Goal: Task Accomplishment & Management: Complete application form

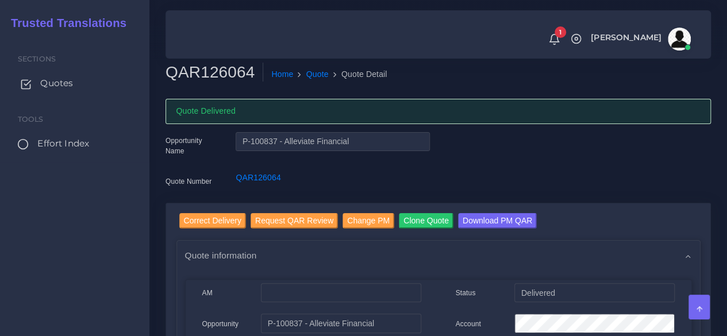
click at [49, 82] on span "Quotes" at bounding box center [56, 83] width 33 height 13
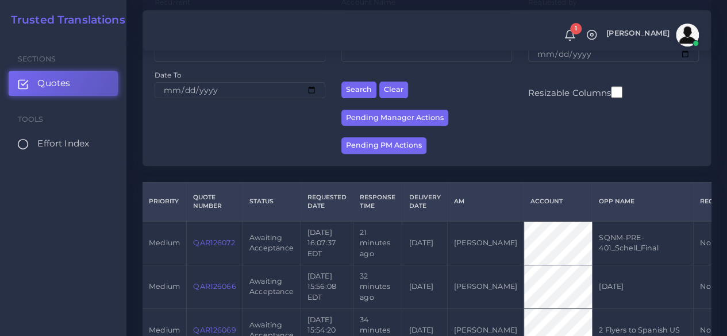
scroll to position [287, 0]
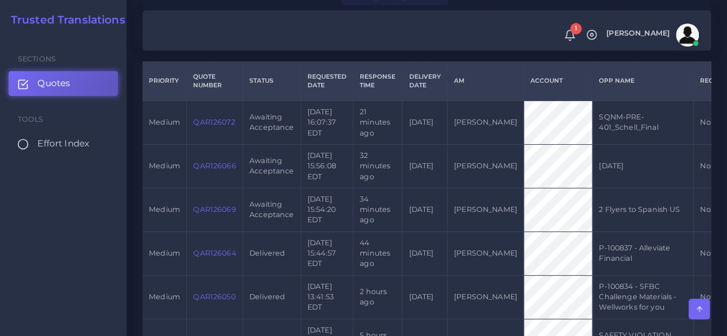
click at [207, 210] on link "QAR126069" at bounding box center [214, 209] width 43 height 9
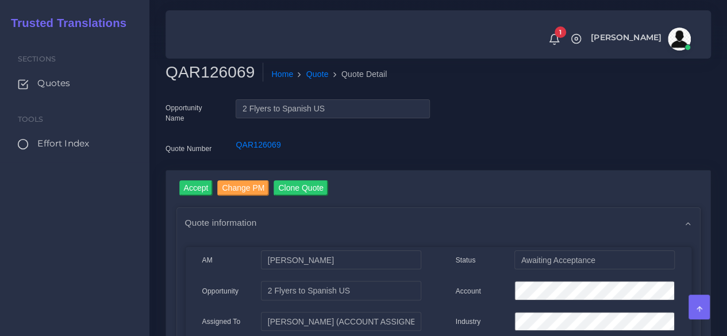
click at [216, 67] on h2 "QAR126069" at bounding box center [214, 73] width 98 height 20
copy h2 "QAR126069"
click at [192, 191] on input "Accept" at bounding box center [196, 188] width 34 height 16
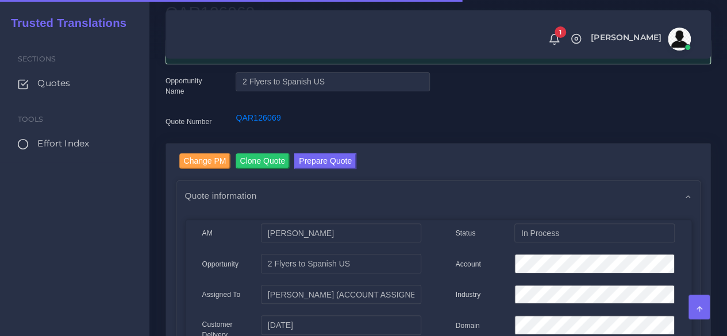
scroll to position [115, 0]
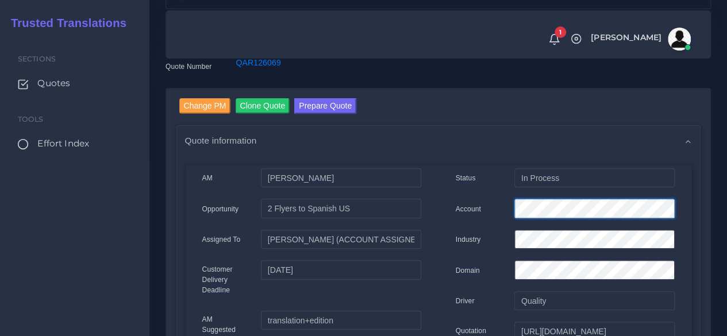
click at [478, 199] on div "Account" at bounding box center [565, 210] width 236 height 23
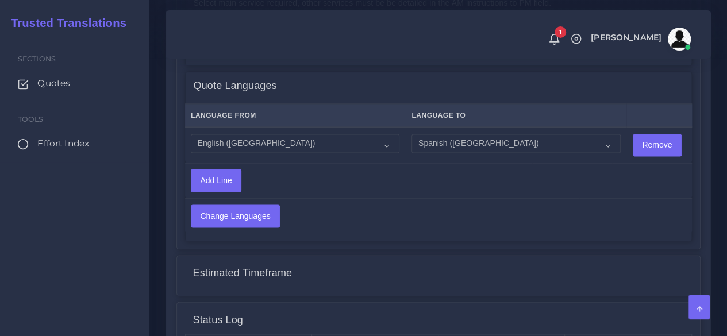
scroll to position [919, 0]
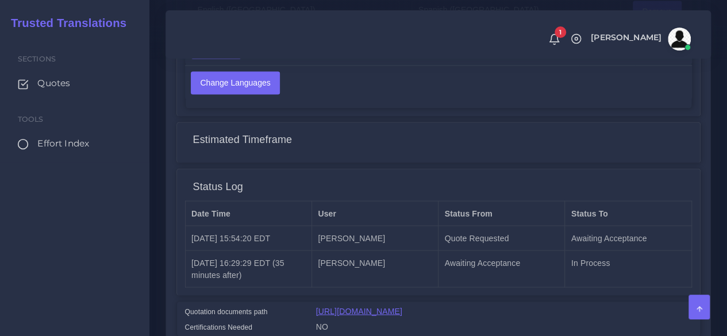
click at [375, 306] on link "[URL][DOMAIN_NAME]" at bounding box center [359, 310] width 86 height 9
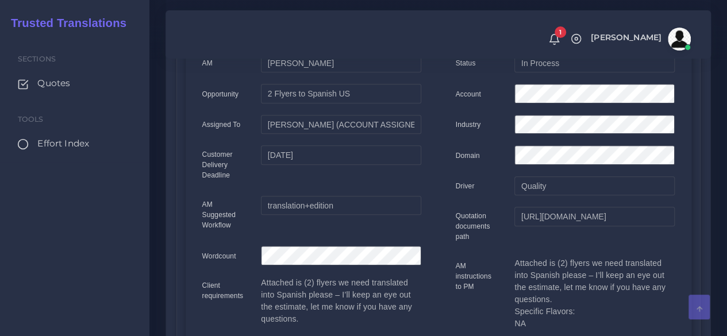
scroll to position [0, 0]
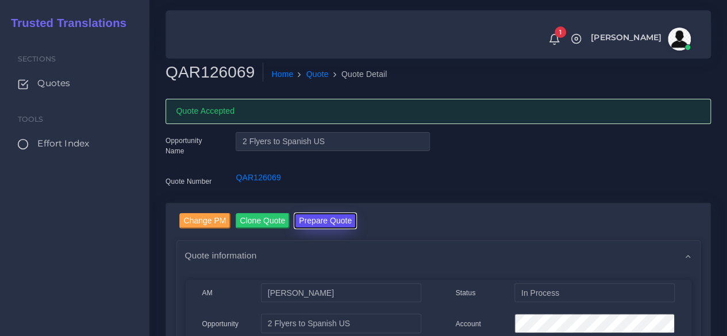
click at [311, 218] on button "Prepare Quote" at bounding box center [325, 221] width 62 height 16
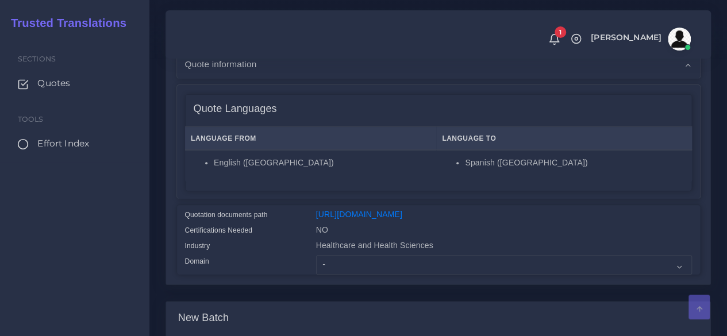
scroll to position [287, 0]
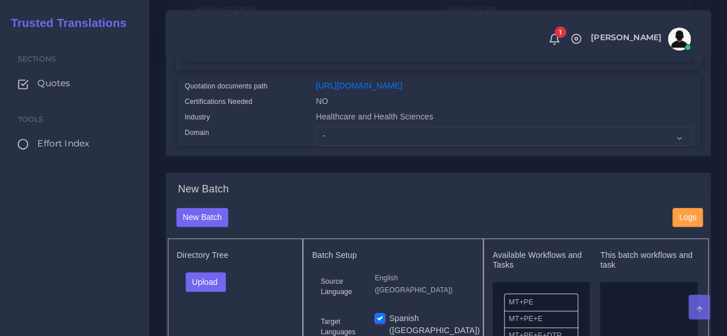
click at [354, 126] on div "Healthcare and Health Sciences" at bounding box center [503, 119] width 393 height 16
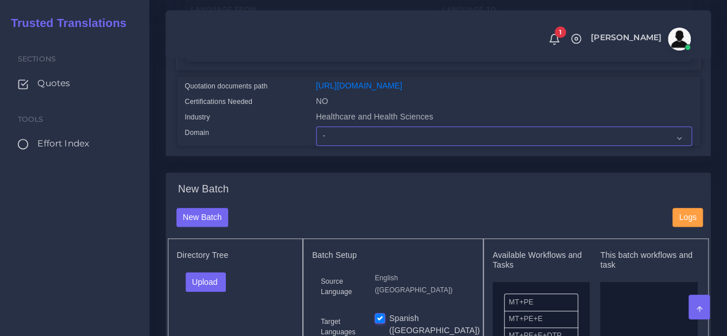
click at [354, 146] on select "- Advertising and Media Agriculture, Forestry and Fishing Architecture, Buildin…" at bounding box center [504, 136] width 376 height 20
select select "Healthcare and Health Sciences"
click at [316, 146] on select "- Advertising and Media Agriculture, Forestry and Fishing Architecture, Buildin…" at bounding box center [504, 136] width 376 height 20
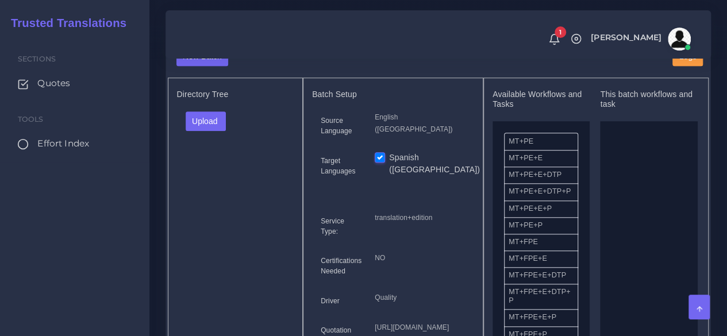
scroll to position [460, 0]
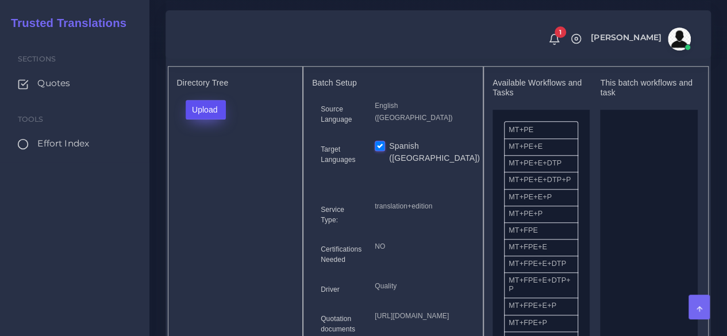
click at [207, 119] on button "Upload" at bounding box center [206, 110] width 41 height 20
drag, startPoint x: 217, startPoint y: 182, endPoint x: 219, endPoint y: 173, distance: 8.9
click at [219, 169] on div "Folder Files" at bounding box center [226, 146] width 80 height 46
click at [219, 172] on div "Directory Tree Upload Folder Files un/check all" at bounding box center [236, 219] width 136 height 306
click at [208, 119] on button "Upload" at bounding box center [206, 110] width 41 height 20
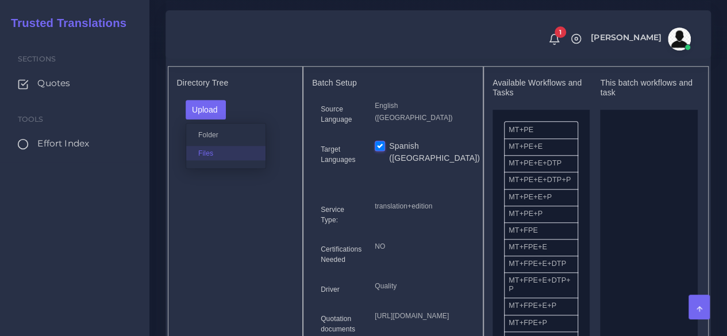
click at [209, 160] on label "Files" at bounding box center [225, 153] width 79 height 14
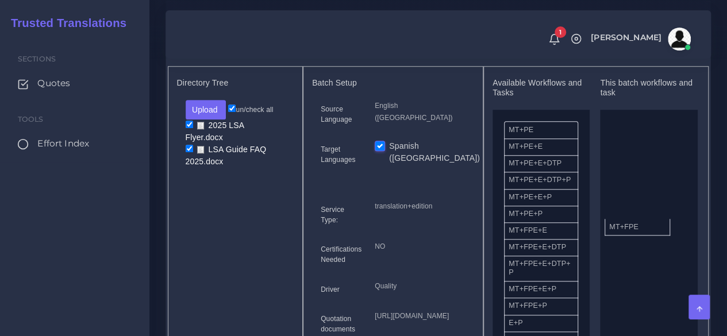
drag, startPoint x: 564, startPoint y: 257, endPoint x: 639, endPoint y: 244, distance: 75.9
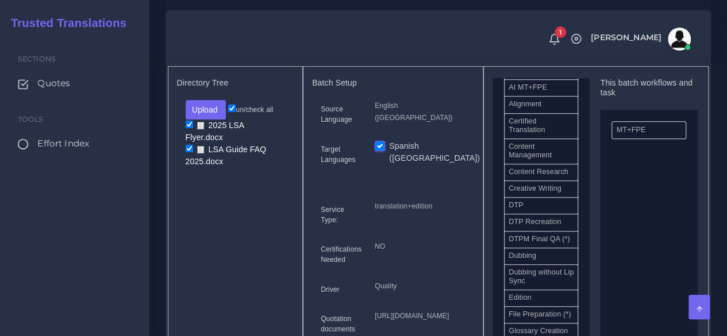
scroll to position [345, 0]
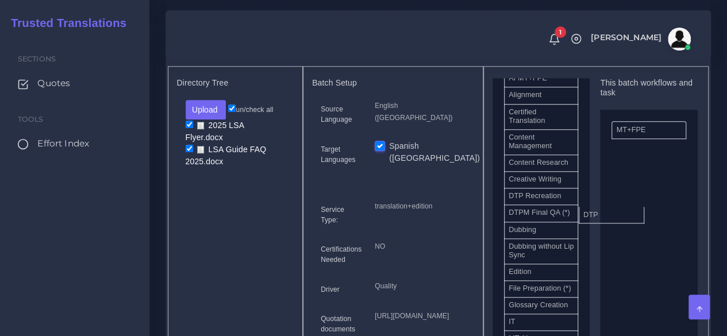
drag, startPoint x: 548, startPoint y: 229, endPoint x: 573, endPoint y: 235, distance: 25.9
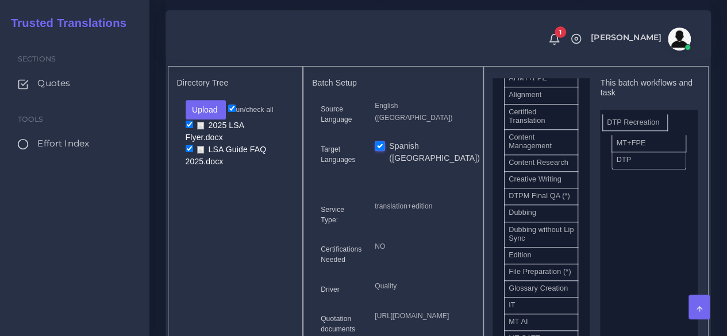
drag, startPoint x: 552, startPoint y: 233, endPoint x: 650, endPoint y: 146, distance: 131.0
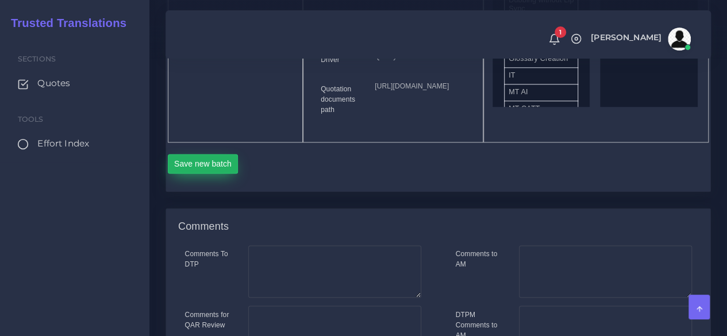
click at [179, 173] on button "Save new batch" at bounding box center [203, 164] width 71 height 20
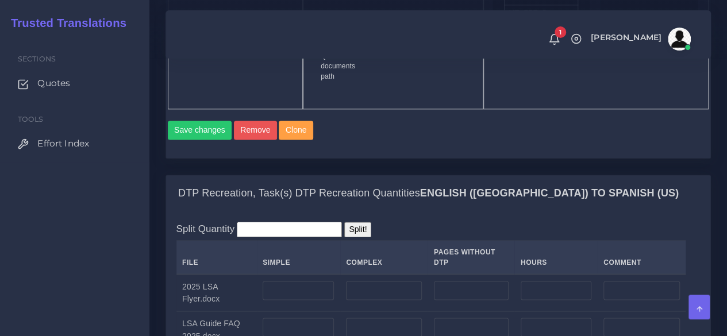
scroll to position [976, 0]
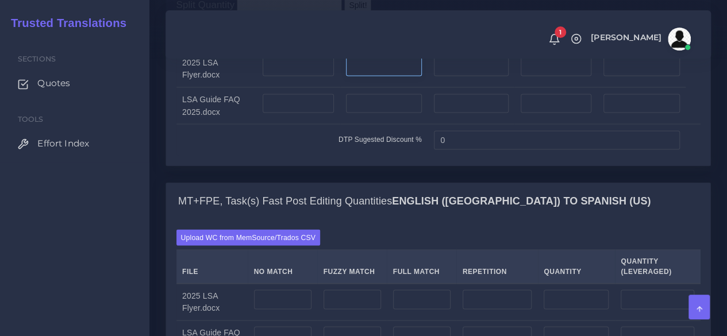
click at [395, 76] on input "number" at bounding box center [384, 67] width 76 height 20
type input "1"
click at [319, 113] on input "number" at bounding box center [298, 104] width 71 height 20
type input "3"
click at [386, 113] on input "number" at bounding box center [384, 104] width 76 height 20
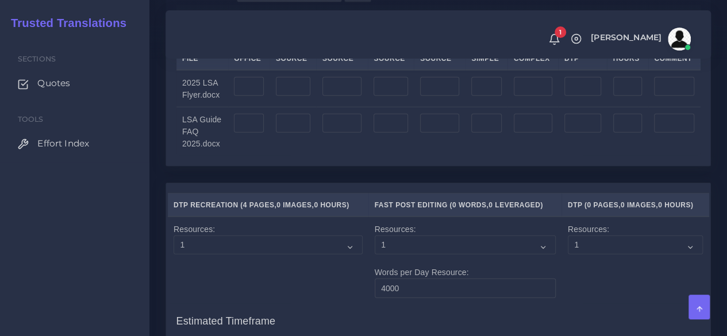
scroll to position [1436, 0]
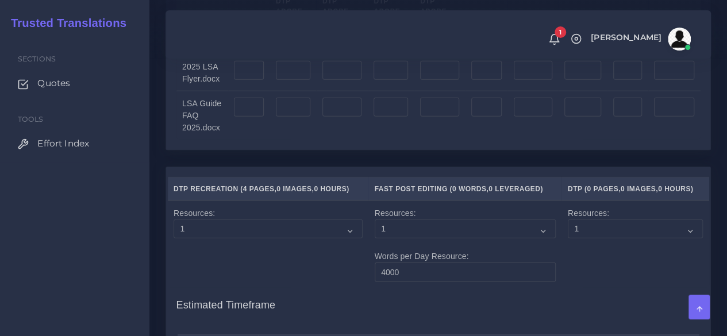
type input "1"
click at [341, 80] on input "number" at bounding box center [342, 71] width 40 height 20
type input "1"
click at [294, 117] on input "number" at bounding box center [293, 108] width 34 height 20
type input "3"
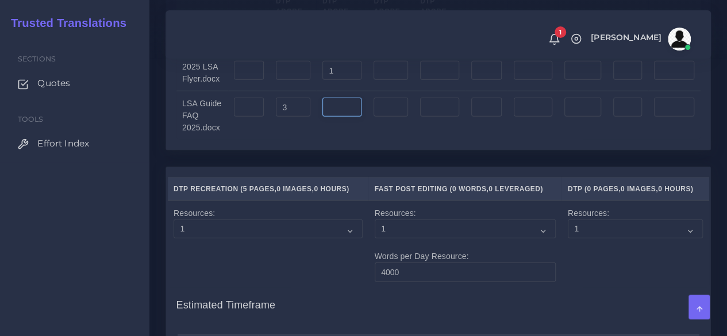
click at [332, 117] on input "number" at bounding box center [342, 108] width 40 height 20
type input "1"
click at [485, 80] on input "number" at bounding box center [486, 71] width 30 height 20
type input "1"
click at [484, 117] on input "number" at bounding box center [486, 108] width 30 height 20
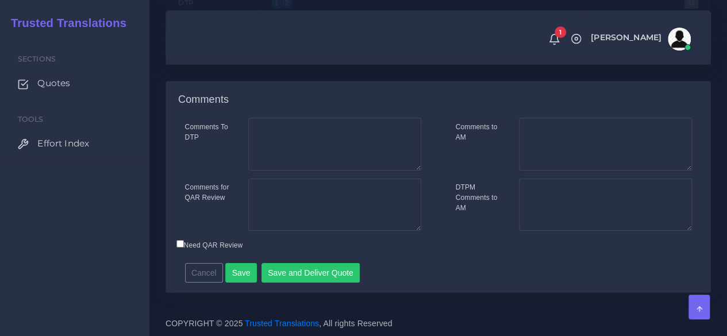
scroll to position [1982, 0]
type input "3"
click at [238, 269] on button "Save" at bounding box center [241, 273] width 32 height 20
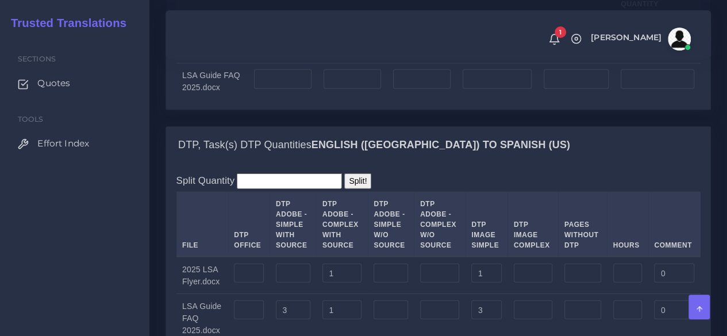
scroll to position [1206, 0]
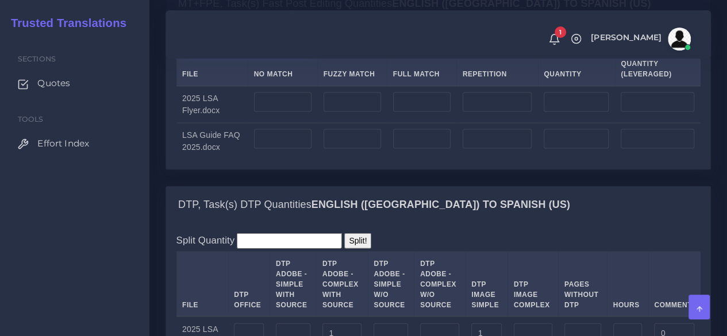
click at [245, 48] on label "Upload WC from MemSource/Trados CSV" at bounding box center [248, 40] width 144 height 16
click at [0, 0] on input "Upload WC from MemSource/Trados CSV" at bounding box center [0, 0] width 0 height 0
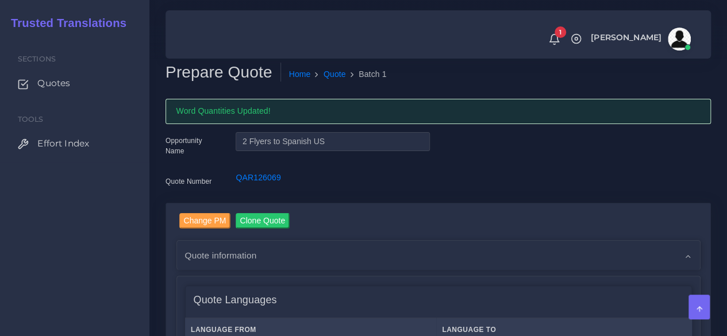
click at [147, 262] on div "Sections Quotes Tools Effort Index" at bounding box center [74, 186] width 149 height 300
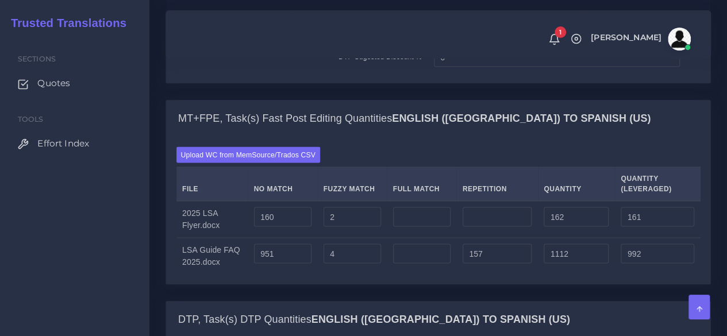
scroll to position [1206, 0]
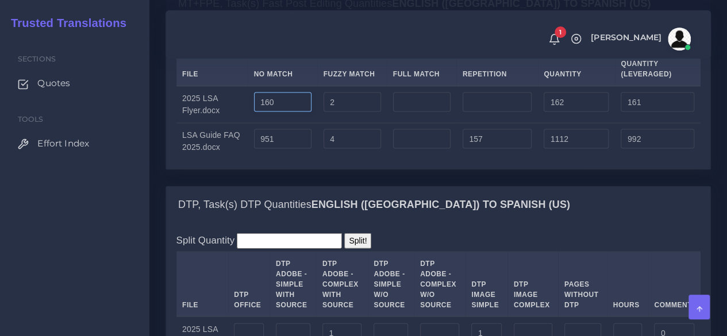
click at [264, 112] on input "160" at bounding box center [282, 102] width 57 height 20
type input "180"
type input "182"
type input "181"
click at [265, 149] on input "951" at bounding box center [282, 139] width 57 height 20
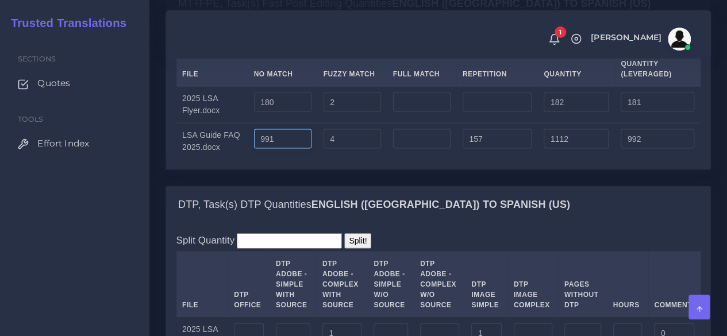
type input "991"
type input "1152"
type input "1032"
click at [331, 169] on div "Upload WC from MemSource/Trados CSV File No Match Fuzzy Match Full Match Repeti…" at bounding box center [438, 95] width 544 height 147
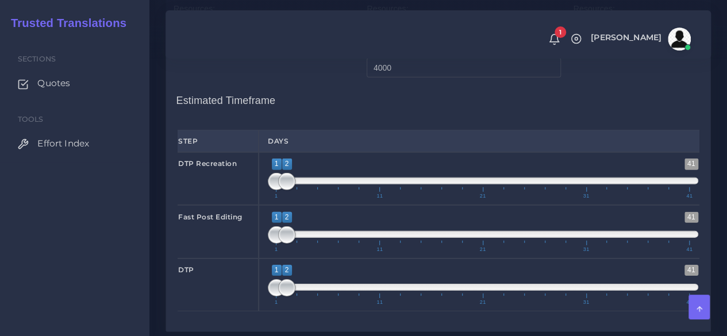
scroll to position [1781, 0]
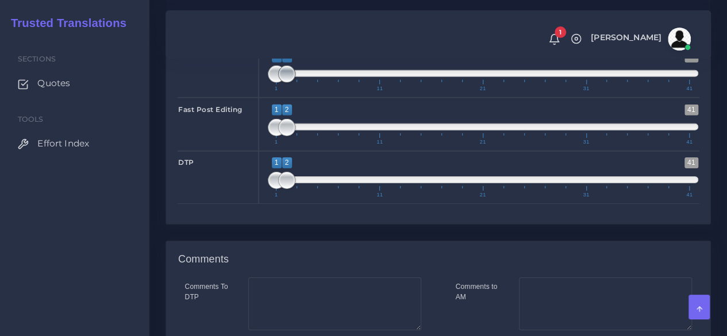
type input "1;1"
drag, startPoint x: 283, startPoint y: 148, endPoint x: 258, endPoint y: 157, distance: 25.8
click at [258, 98] on div "1 41 1 2 1 — 2 1 11 21 31 41 1;1" at bounding box center [482, 71] width 449 height 53
type input "1;1"
drag, startPoint x: 290, startPoint y: 199, endPoint x: 263, endPoint y: 205, distance: 27.6
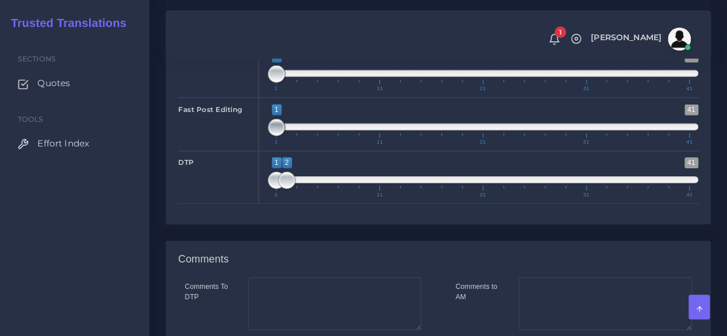
click at [263, 150] on div "1 41 1 1 1 — 1 1 11 21 31 41 1;1" at bounding box center [482, 124] width 449 height 53
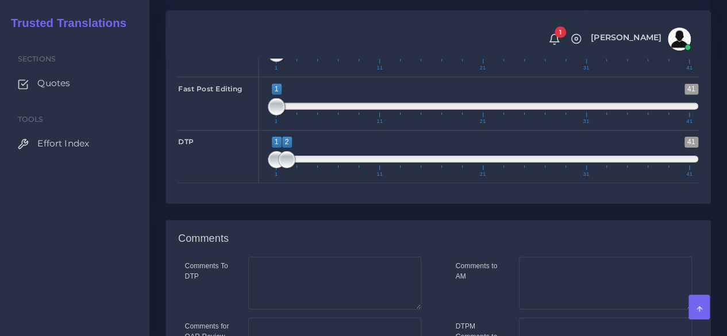
scroll to position [2014, 0]
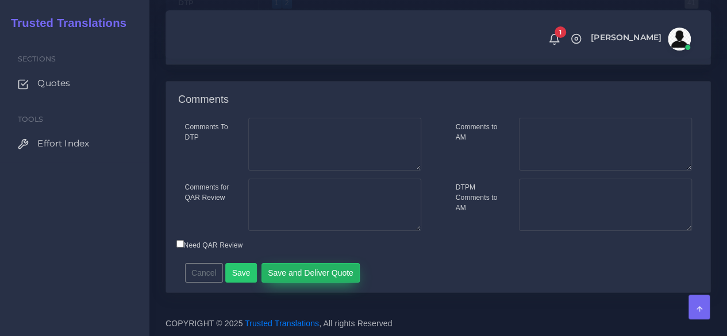
click at [287, 269] on button "Save and Deliver Quote" at bounding box center [310, 273] width 99 height 20
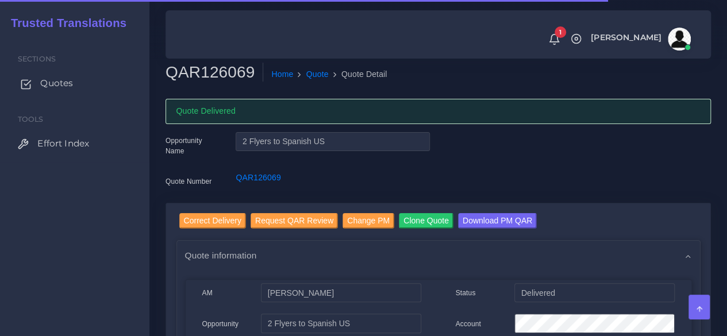
click at [68, 84] on span "Quotes" at bounding box center [56, 83] width 33 height 13
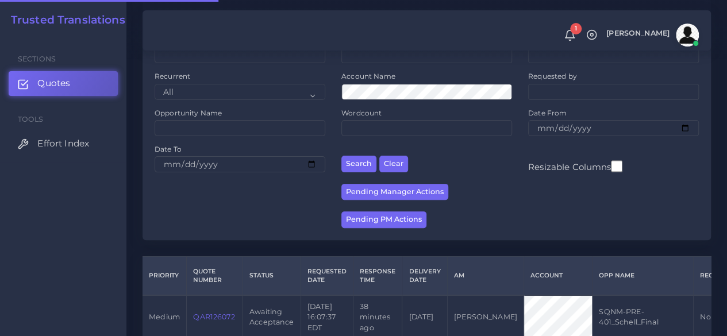
scroll to position [230, 0]
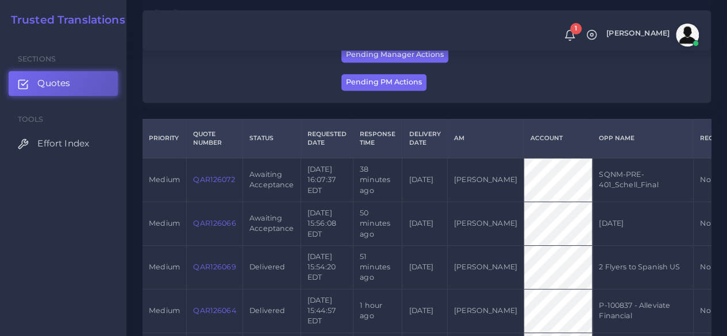
click at [220, 221] on link "QAR126066" at bounding box center [214, 223] width 43 height 9
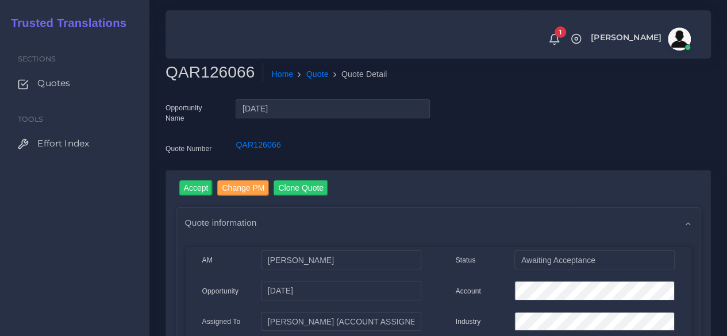
click at [200, 75] on h2 "QAR126066" at bounding box center [214, 73] width 98 height 20
copy h2 "QAR126066"
drag, startPoint x: 193, startPoint y: 187, endPoint x: 198, endPoint y: 164, distance: 23.6
click at [193, 187] on input "Accept" at bounding box center [196, 188] width 34 height 16
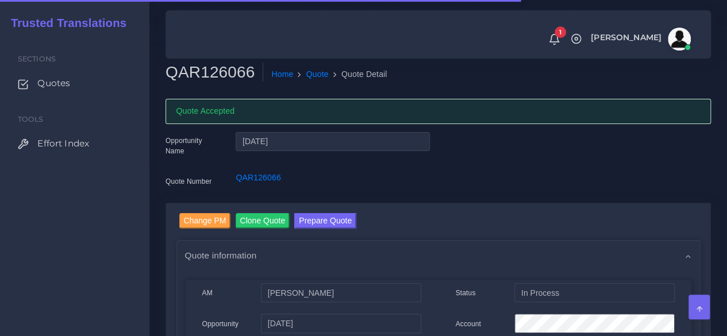
scroll to position [57, 0]
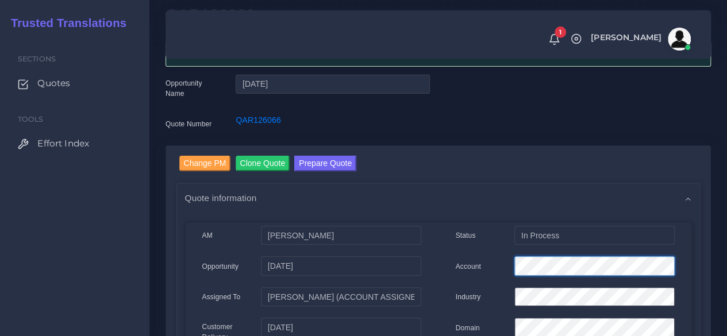
click at [505, 267] on div at bounding box center [593, 267] width 177 height 23
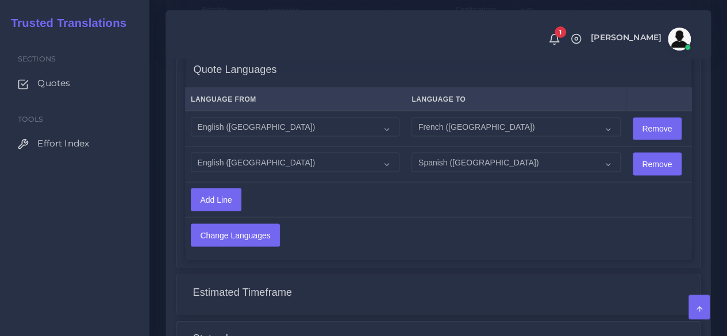
scroll to position [1315, 0]
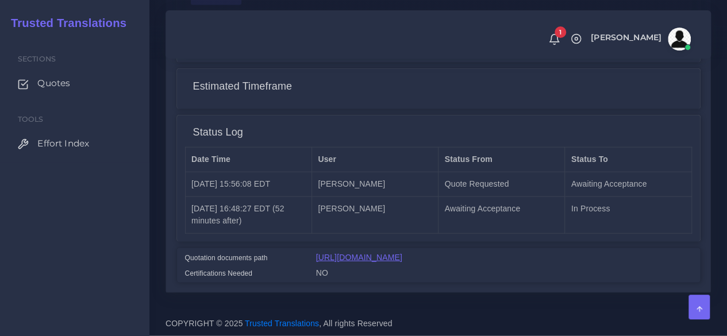
click at [348, 253] on link "https://workdrive.zoho.com/fgoh3e43b1a1fe2124b65bedd7c3c51a0e040/teams/fgoh3e43…" at bounding box center [359, 257] width 86 height 9
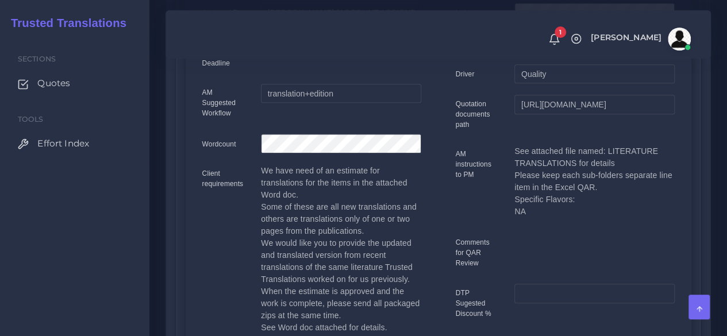
scroll to position [339, 0]
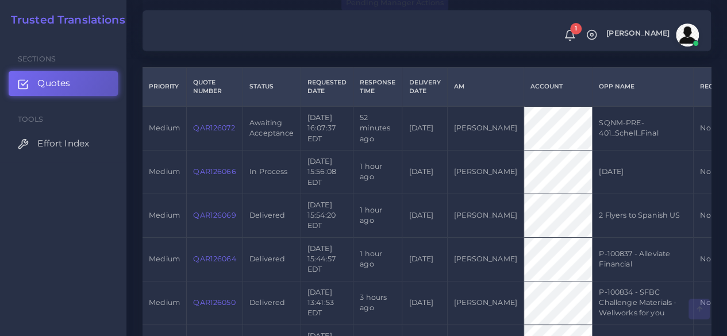
scroll to position [287, 0]
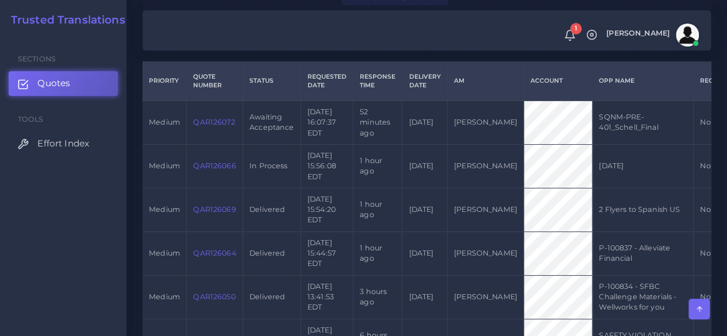
click at [217, 123] on link "QAR126072" at bounding box center [213, 122] width 41 height 9
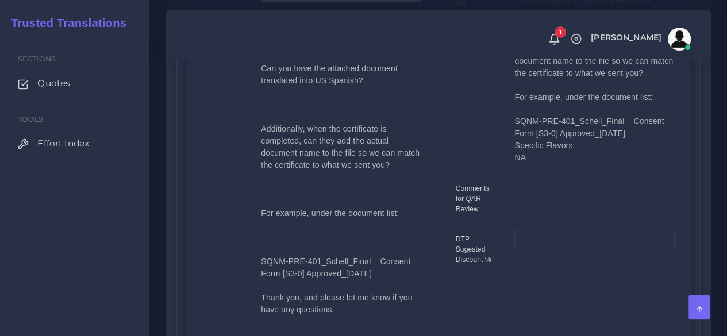
scroll to position [57, 0]
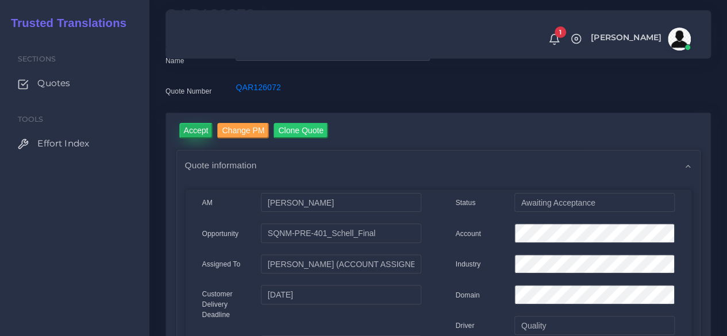
click at [199, 136] on input "Accept" at bounding box center [196, 131] width 34 height 16
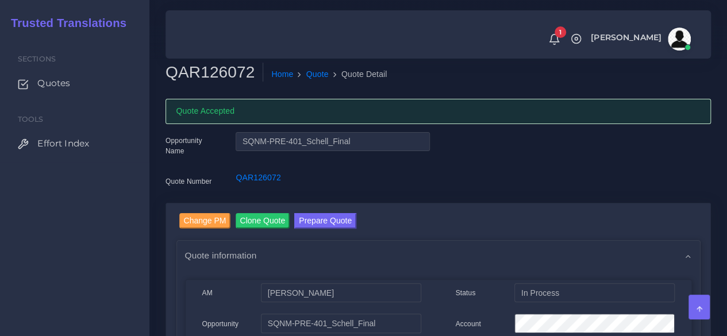
click at [202, 74] on h2 "QAR126072" at bounding box center [214, 73] width 98 height 20
copy h2 "QAR126072"
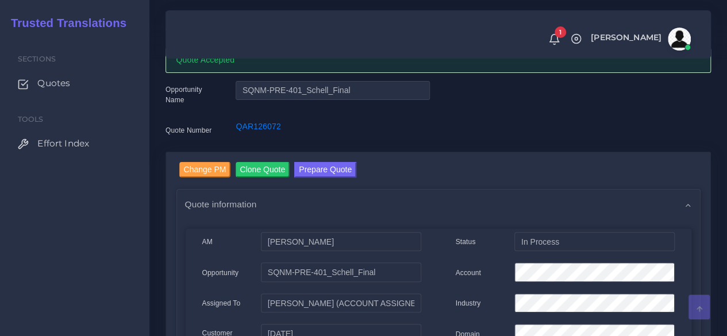
scroll to position [115, 0]
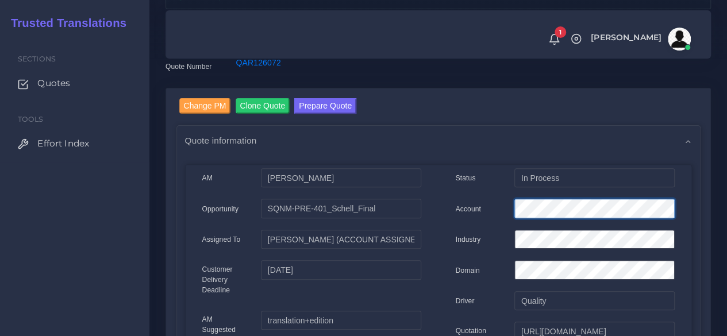
click at [469, 209] on div "Account" at bounding box center [565, 210] width 236 height 23
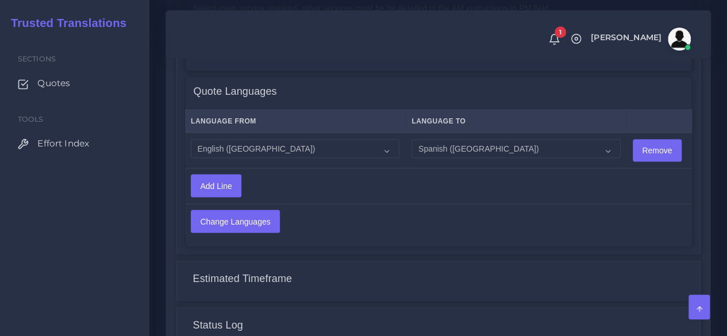
scroll to position [1244, 0]
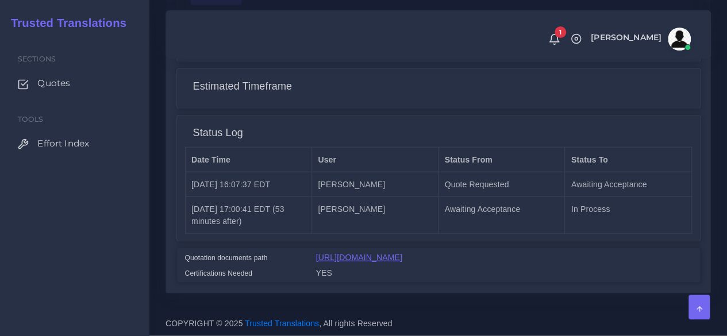
click at [397, 253] on link "[URL][DOMAIN_NAME]" at bounding box center [359, 257] width 86 height 9
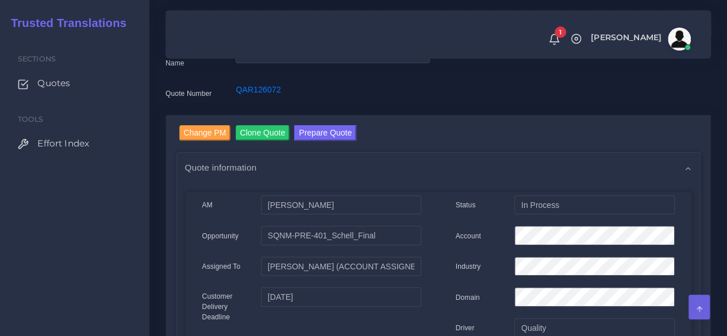
scroll to position [0, 0]
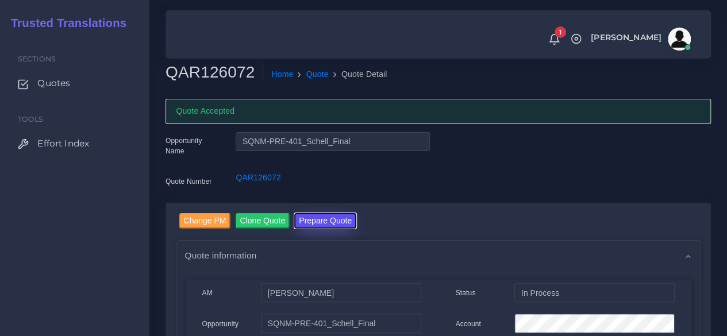
click at [319, 217] on button "Prepare Quote" at bounding box center [325, 221] width 62 height 16
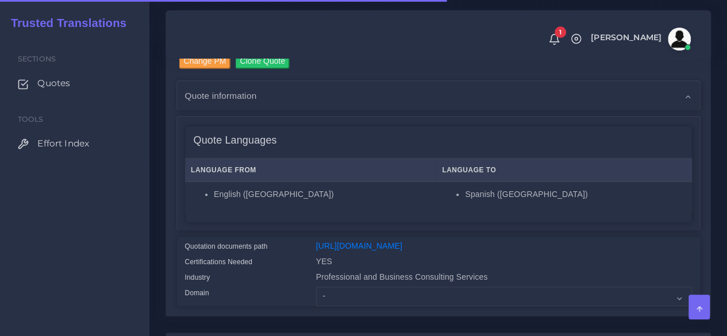
scroll to position [230, 0]
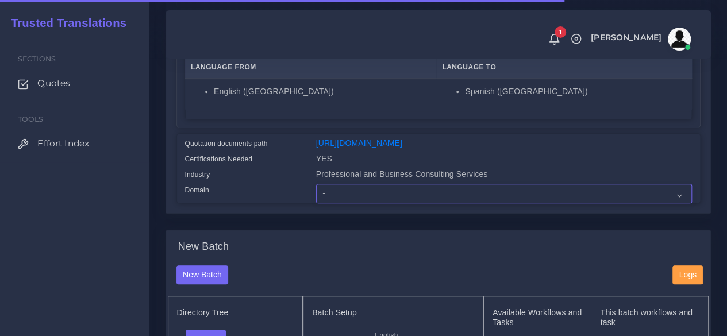
click at [335, 203] on select "- Advertising and Media Agriculture, Forestry and Fishing Architecture, Buildin…" at bounding box center [504, 194] width 376 height 20
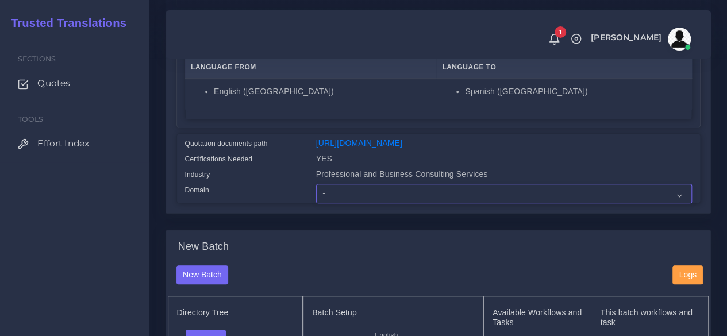
select select "Professional and Business Consulting Services"
click at [316, 203] on select "- Advertising and Media Agriculture, Forestry and Fishing Architecture, Buildin…" at bounding box center [504, 194] width 376 height 20
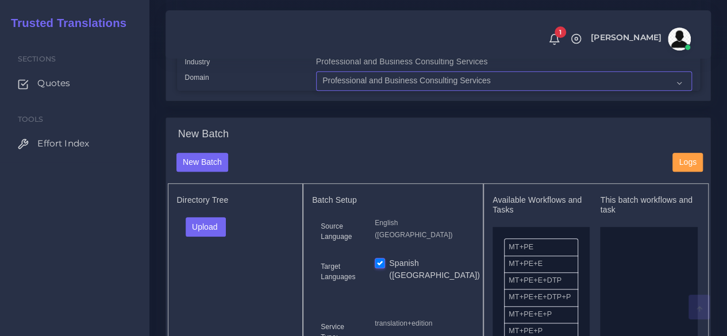
scroll to position [402, 0]
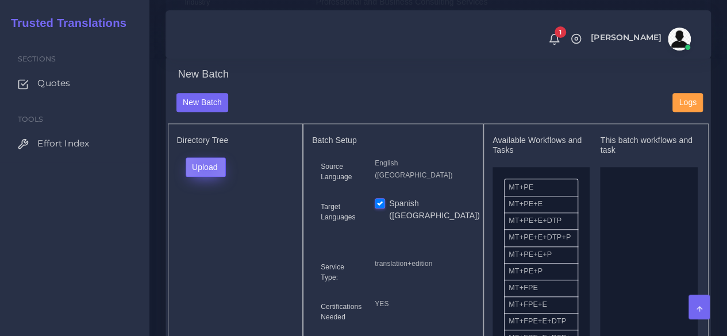
click at [204, 177] on button "Upload" at bounding box center [206, 167] width 41 height 20
click at [219, 218] on label "Files" at bounding box center [225, 210] width 79 height 14
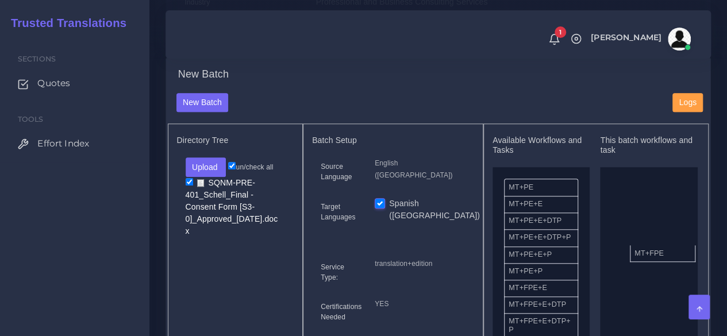
drag, startPoint x: 546, startPoint y: 313, endPoint x: 654, endPoint y: 267, distance: 117.4
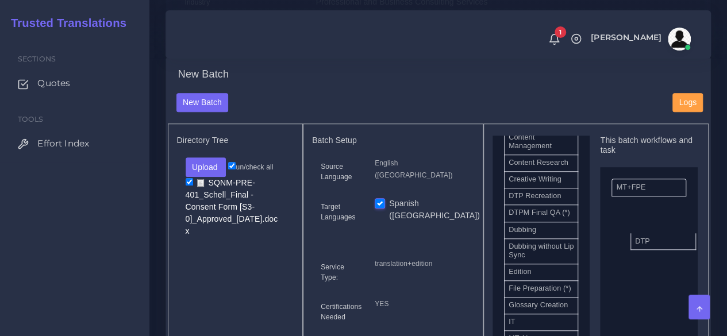
drag, startPoint x: 533, startPoint y: 229, endPoint x: 620, endPoint y: 261, distance: 92.9
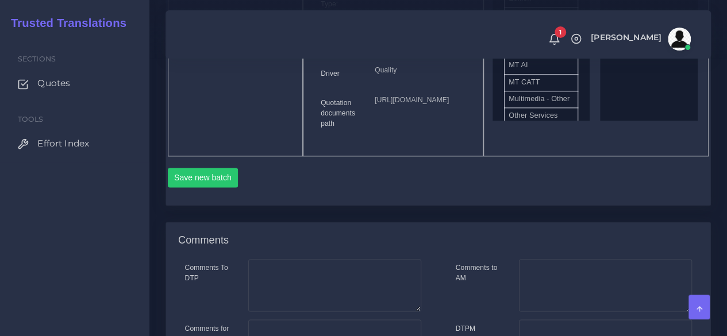
scroll to position [689, 0]
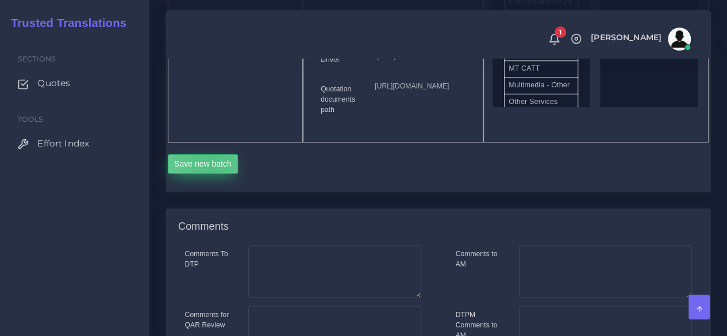
click at [211, 173] on button "Save new batch" at bounding box center [203, 164] width 71 height 20
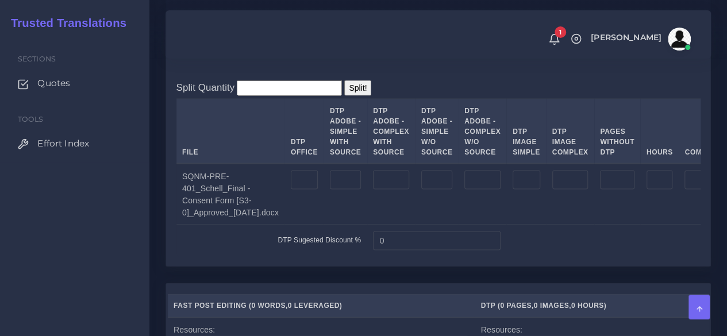
scroll to position [1091, 0]
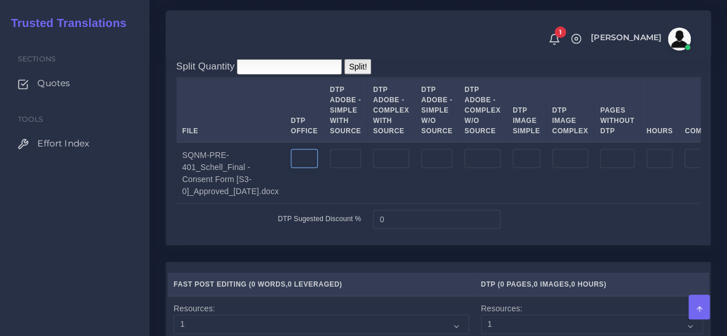
click at [315, 169] on input "number" at bounding box center [304, 159] width 27 height 20
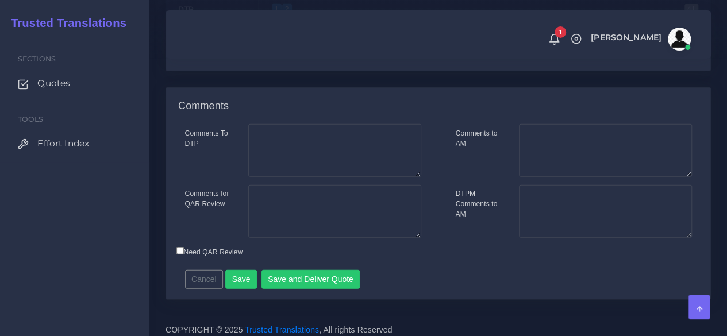
scroll to position [1677, 0]
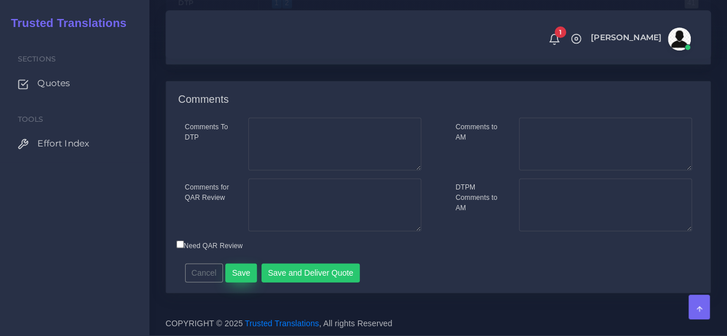
type input "7"
click at [248, 270] on button "Save" at bounding box center [241, 274] width 32 height 20
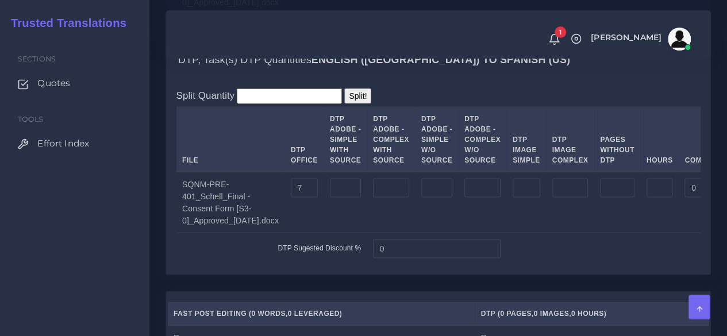
scroll to position [976, 0]
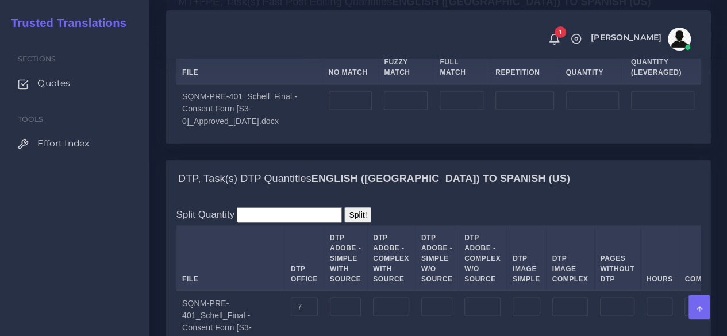
click at [232, 46] on label "Upload WC from MemSource/Trados CSV" at bounding box center [248, 38] width 144 height 16
click at [0, 0] on input "Upload WC from MemSource/Trados CSV" at bounding box center [0, 0] width 0 height 0
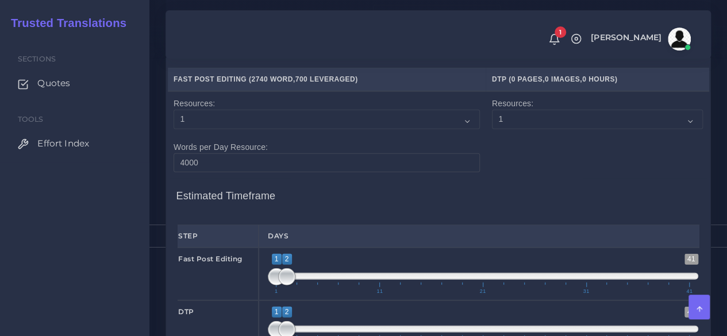
scroll to position [1436, 0]
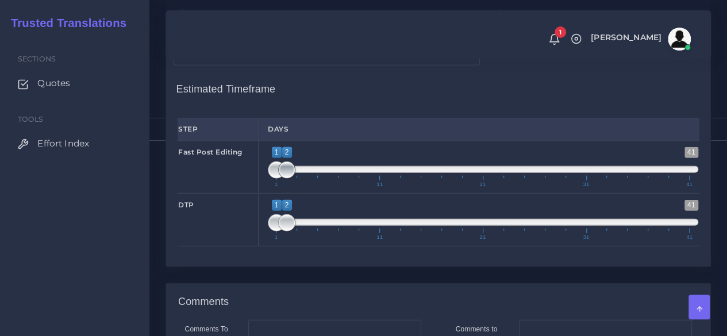
type input "1;1"
drag, startPoint x: 286, startPoint y: 241, endPoint x: 234, endPoint y: 244, distance: 51.8
click at [234, 194] on div "Fast Post Editing 1 41 1 2 1 — 2 1 11 21 31 41 1;1" at bounding box center [438, 167] width 538 height 53
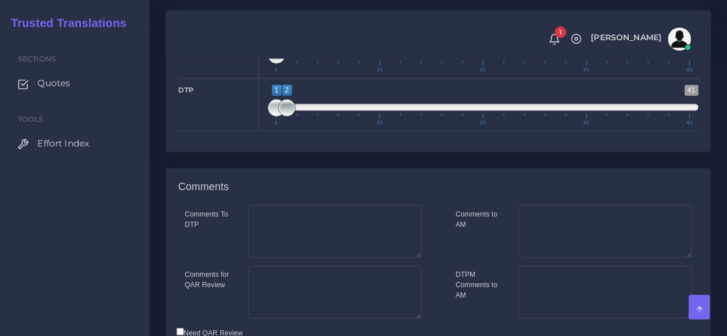
type input "1;1"
drag, startPoint x: 289, startPoint y: 177, endPoint x: 237, endPoint y: 184, distance: 52.7
click at [237, 132] on div "DTP 1 41 1 1 1 — 1 1 11 21 31 41 1;1" at bounding box center [438, 105] width 538 height 53
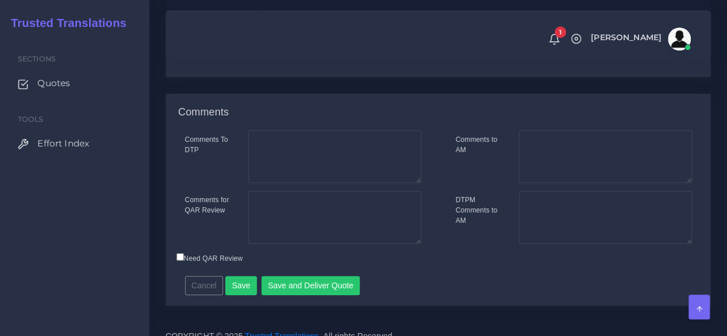
scroll to position [1709, 0]
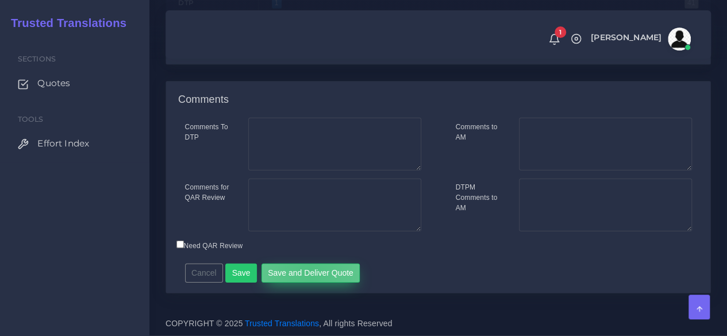
click at [304, 272] on button "Save and Deliver Quote" at bounding box center [310, 274] width 99 height 20
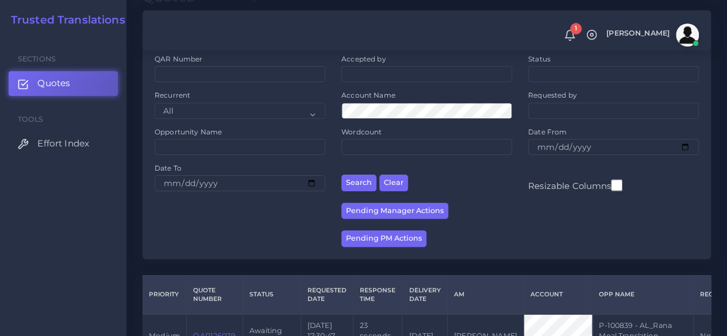
scroll to position [172, 0]
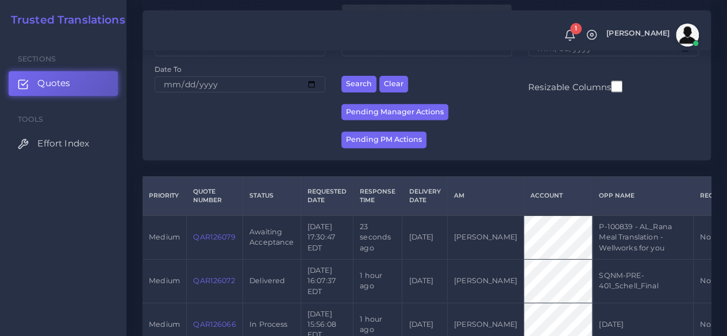
click at [218, 241] on link "QAR126079" at bounding box center [214, 237] width 42 height 9
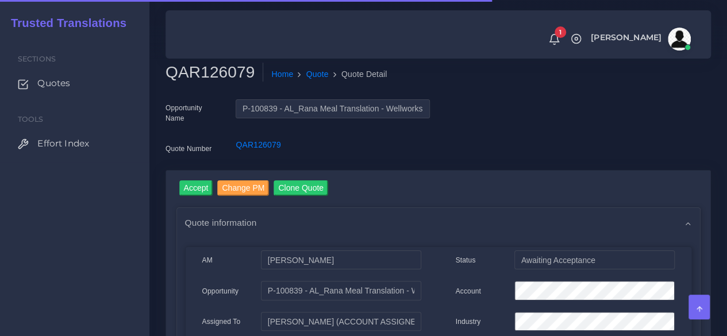
click at [211, 68] on h2 "QAR126079" at bounding box center [214, 73] width 98 height 20
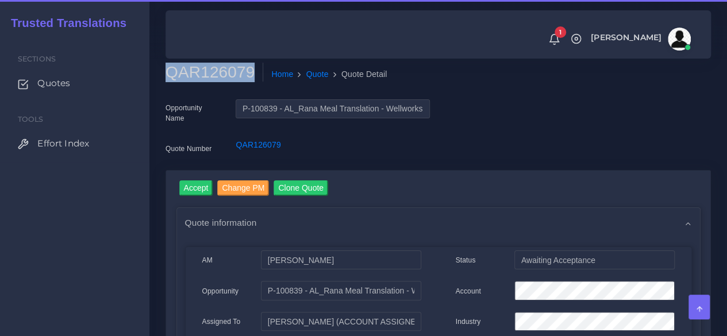
click at [211, 68] on h2 "QAR126079" at bounding box center [214, 73] width 98 height 20
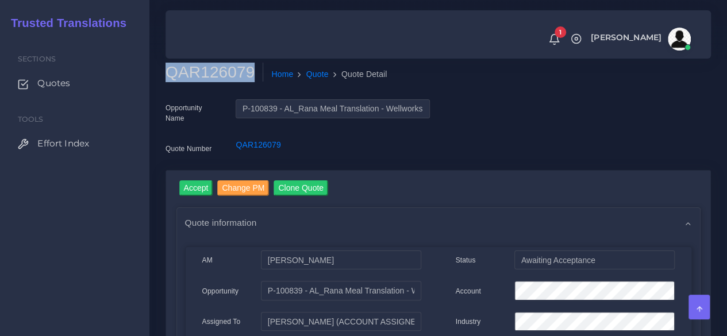
copy h2 "QAR126079"
click at [192, 187] on input "Accept" at bounding box center [196, 188] width 34 height 16
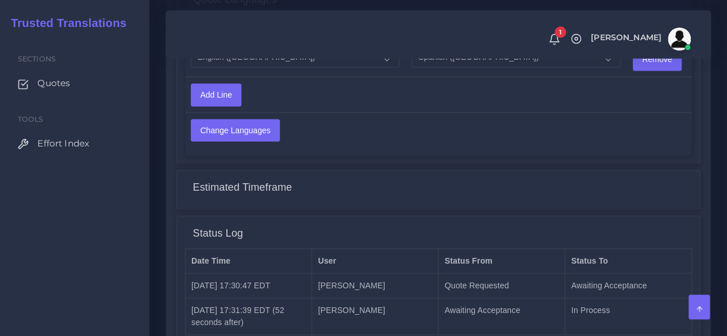
scroll to position [966, 0]
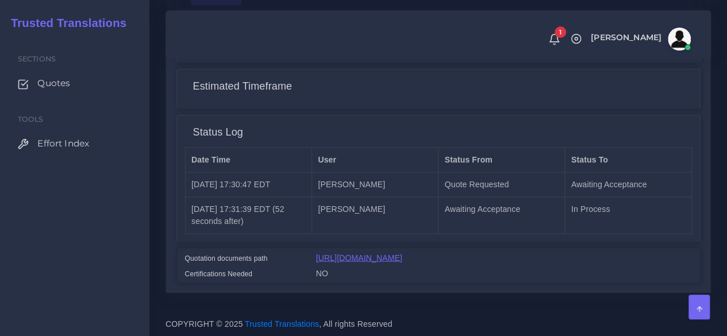
click at [365, 253] on link "[URL][DOMAIN_NAME]" at bounding box center [359, 257] width 86 height 9
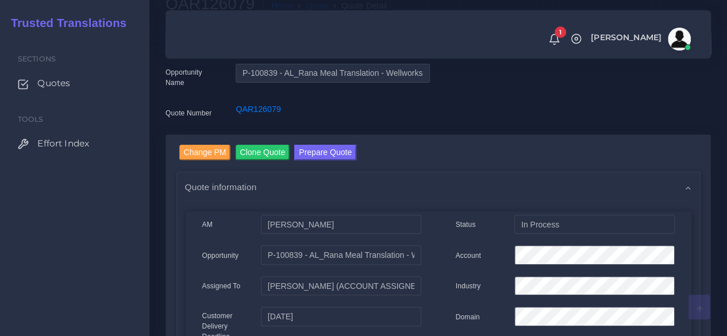
scroll to position [0, 0]
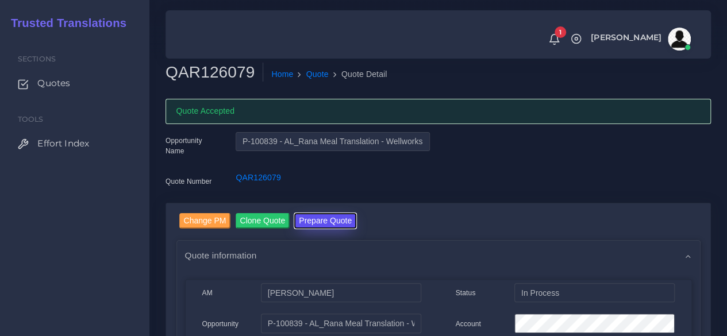
click at [318, 215] on button "Prepare Quote" at bounding box center [325, 221] width 62 height 16
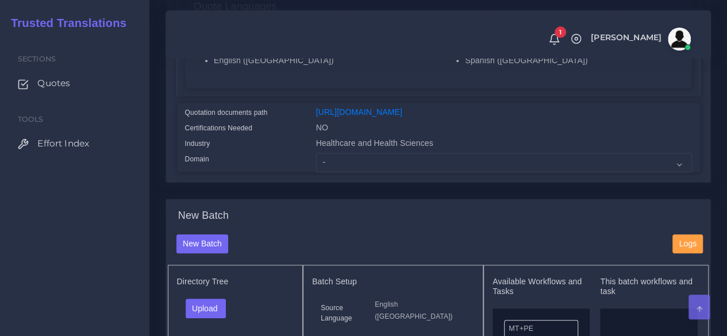
scroll to position [287, 0]
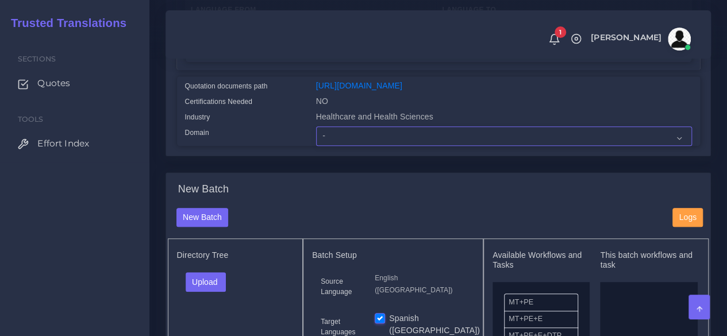
click at [334, 146] on select "- Advertising and Media Agriculture, Forestry and Fishing Architecture, Buildin…" at bounding box center [504, 136] width 376 height 20
select select "Healthcare and Health Sciences"
click at [316, 146] on select "- Advertising and Media Agriculture, Forestry and Fishing Architecture, Buildin…" at bounding box center [504, 136] width 376 height 20
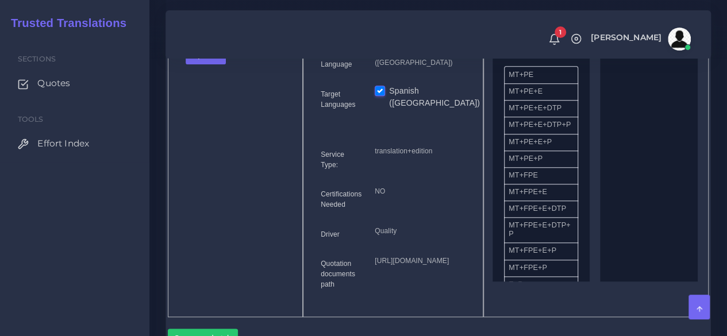
scroll to position [517, 0]
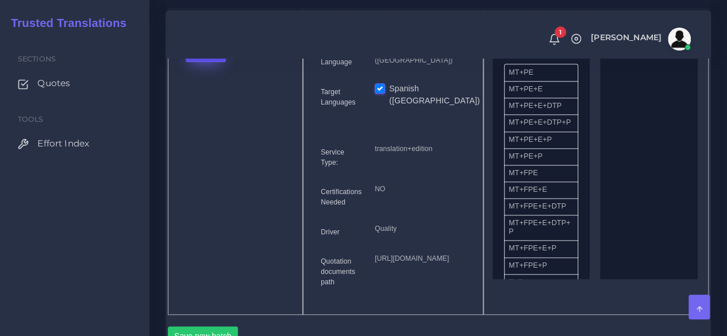
click at [218, 62] on button "Upload" at bounding box center [206, 53] width 41 height 20
click at [218, 103] on label "Files" at bounding box center [225, 95] width 79 height 14
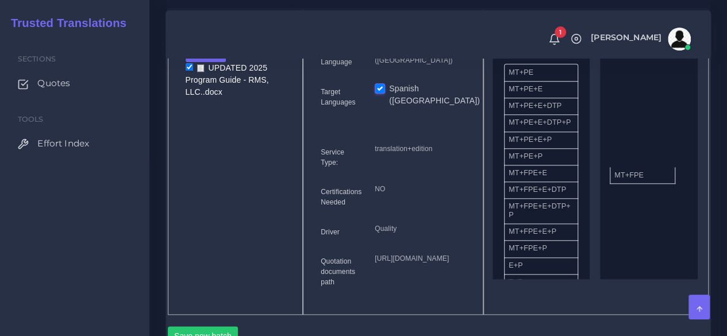
drag, startPoint x: 541, startPoint y: 203, endPoint x: 647, endPoint y: 198, distance: 105.8
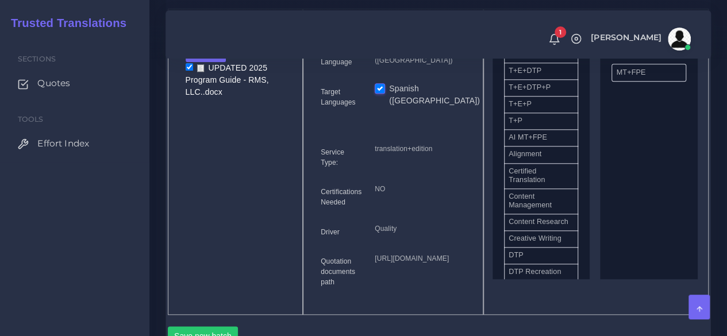
scroll to position [230, 0]
drag, startPoint x: 613, startPoint y: 257, endPoint x: 595, endPoint y: 229, distance: 33.9
drag, startPoint x: 551, startPoint y: 284, endPoint x: 659, endPoint y: 82, distance: 229.2
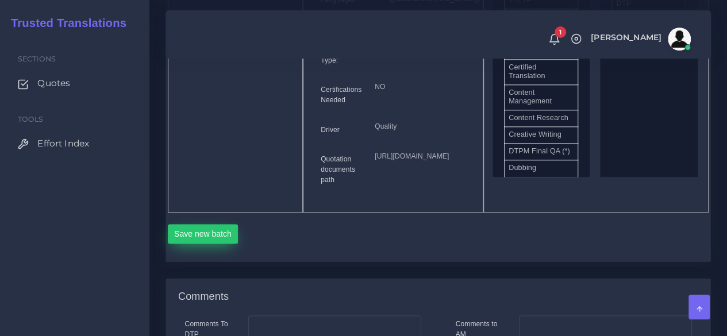
scroll to position [747, 0]
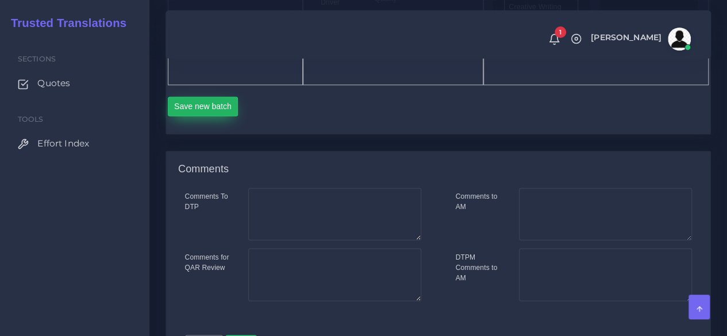
click at [225, 116] on button "Save new batch" at bounding box center [203, 107] width 71 height 20
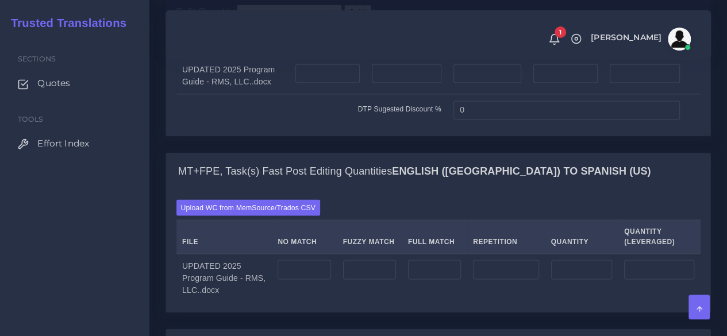
scroll to position [976, 0]
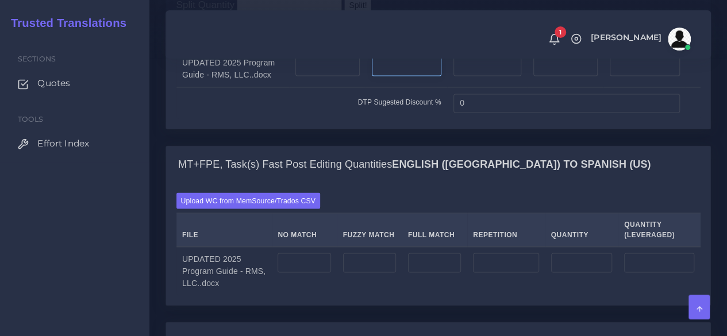
click at [400, 76] on input "number" at bounding box center [407, 67] width 70 height 20
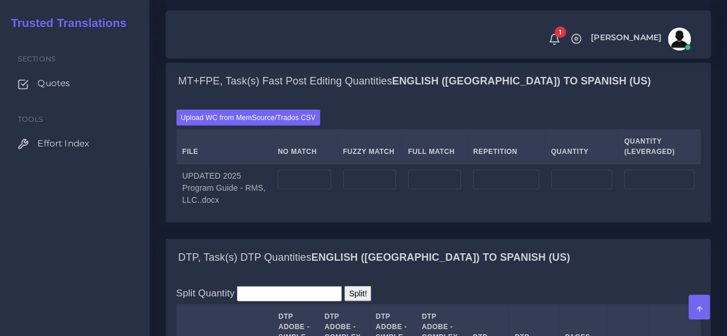
scroll to position [1264, 0]
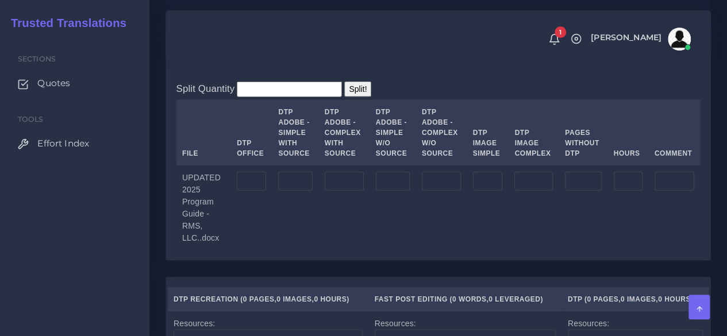
type input "4"
click at [352, 191] on input "number" at bounding box center [344, 182] width 39 height 20
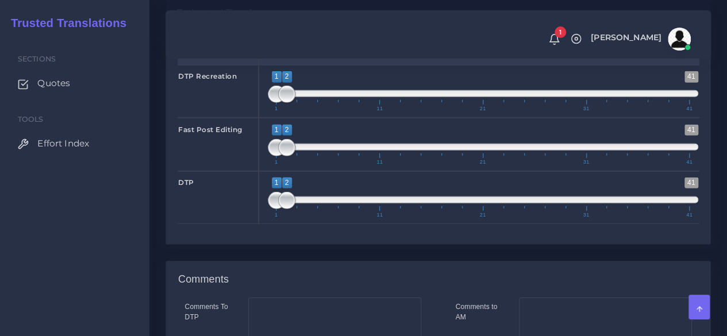
scroll to position [1921, 0]
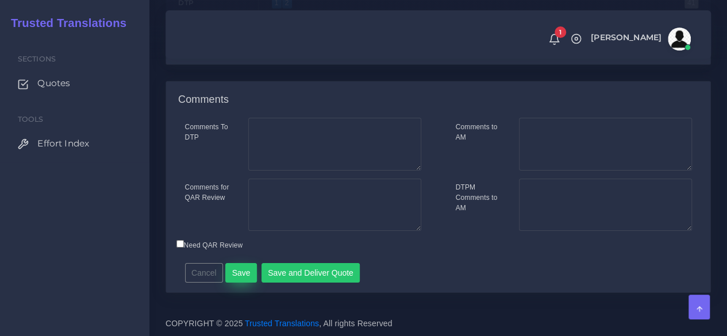
type input "4"
click at [240, 269] on button "Save" at bounding box center [241, 273] width 32 height 20
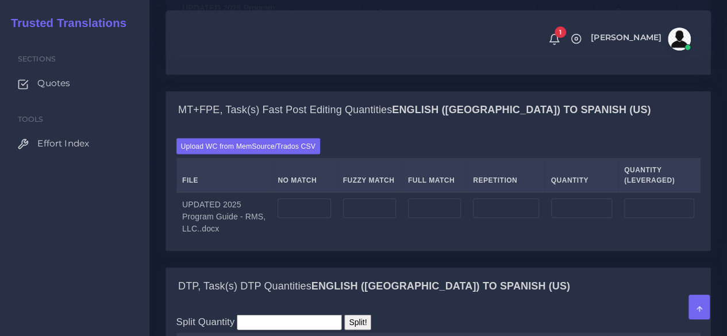
scroll to position [1149, 0]
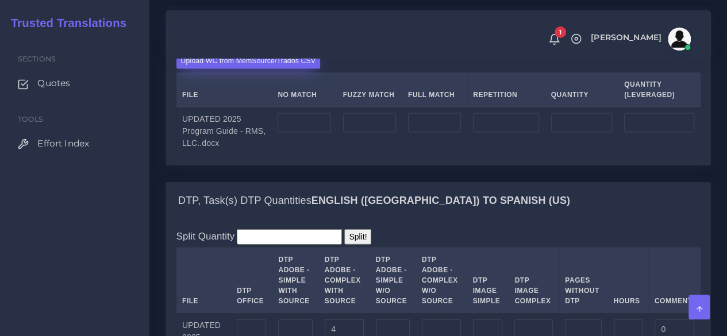
click at [226, 68] on label "Upload WC from MemSource/Trados CSV" at bounding box center [248, 61] width 144 height 16
click at [0, 0] on input "Upload WC from MemSource/Trados CSV" at bounding box center [0, 0] width 0 height 0
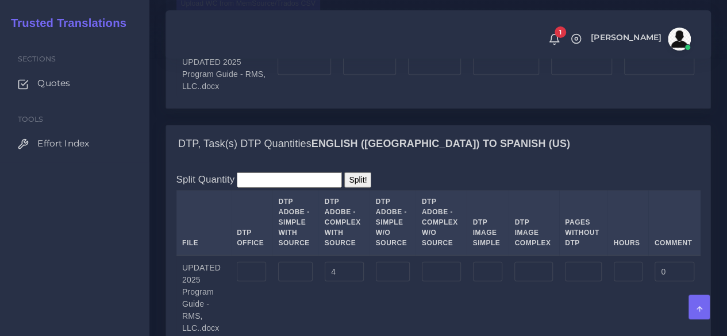
scroll to position [1149, 0]
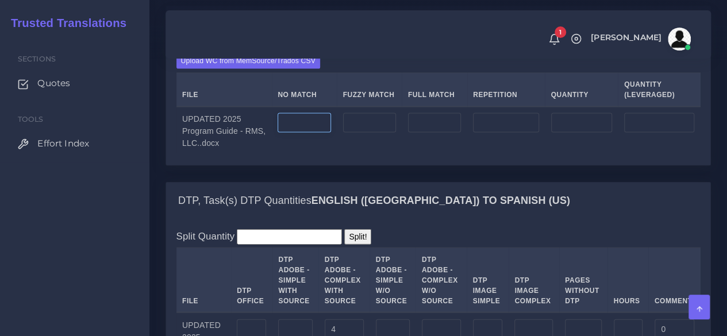
click at [304, 133] on input "number" at bounding box center [303, 123] width 53 height 20
type input "676"
click at [514, 133] on input "number" at bounding box center [505, 123] width 65 height 20
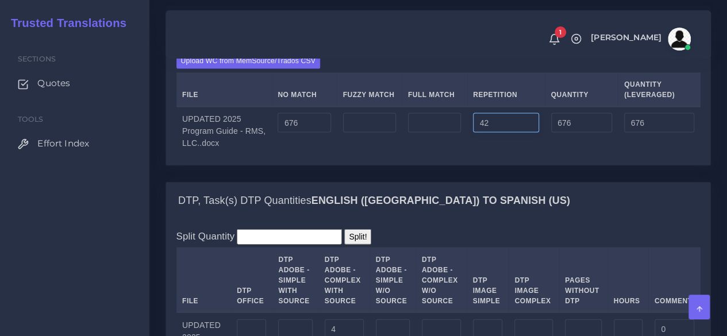
type input "42"
type input "718"
type input "686"
click at [370, 133] on input "number" at bounding box center [369, 123] width 53 height 20
type input "322"
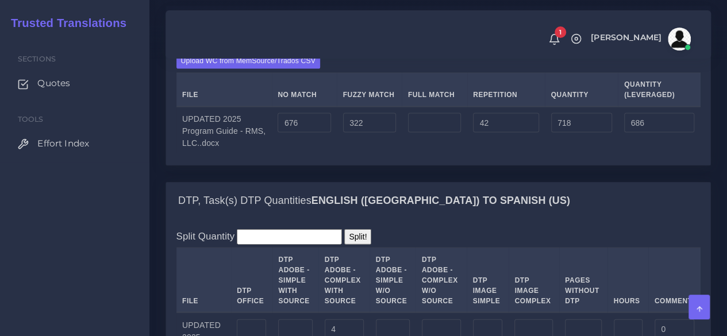
type input "1040"
type input "847"
click at [442, 133] on input "number" at bounding box center [434, 123] width 53 height 20
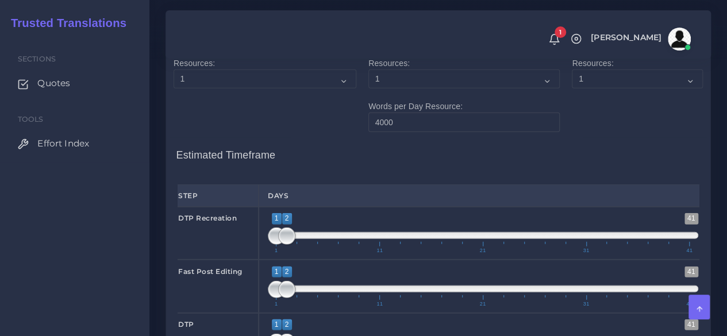
scroll to position [1666, 0]
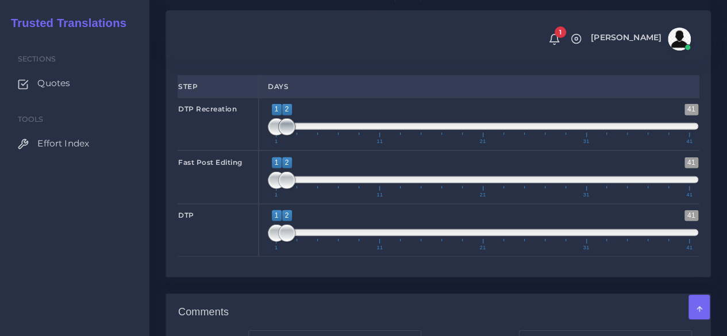
type input "149"
type input "1189"
type input "884"
type input "1;1"
drag, startPoint x: 286, startPoint y: 209, endPoint x: 262, endPoint y: 211, distance: 24.3
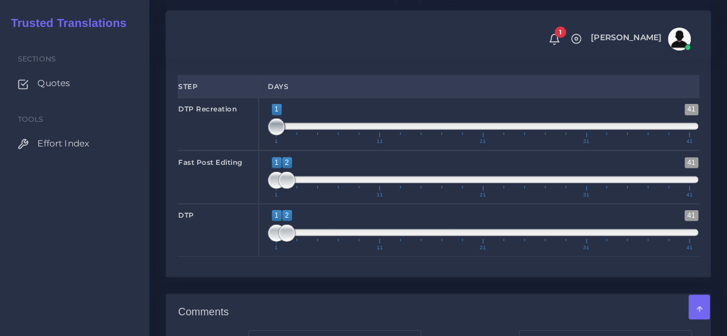
click at [262, 150] on div "1 41 1 1 1 — 1 1 11 21 31 41 1;1" at bounding box center [482, 124] width 449 height 53
type input "1;1"
drag, startPoint x: 291, startPoint y: 261, endPoint x: 269, endPoint y: 261, distance: 21.8
click at [269, 189] on span at bounding box center [276, 180] width 17 height 17
type input "2;2"
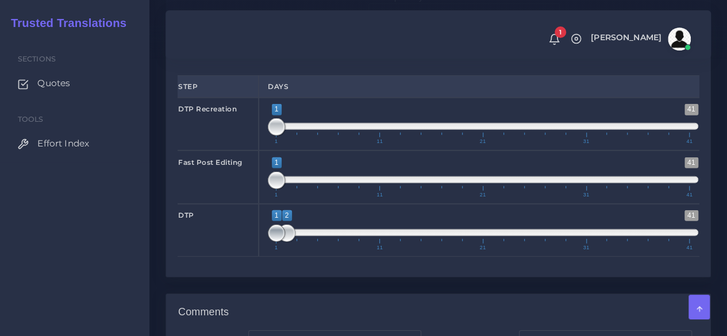
drag, startPoint x: 273, startPoint y: 302, endPoint x: 288, endPoint y: 304, distance: 15.1
click at [285, 242] on span at bounding box center [276, 233] width 17 height 17
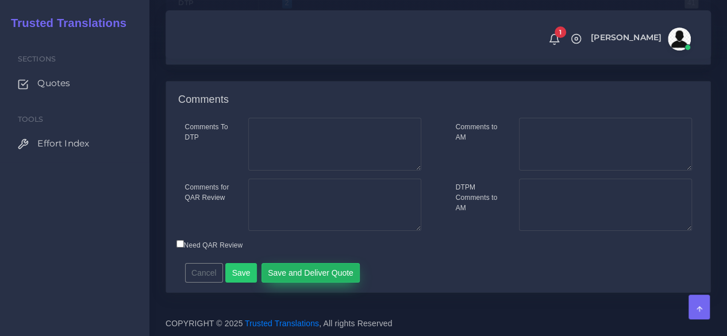
click at [316, 272] on button "Save and Deliver Quote" at bounding box center [310, 273] width 99 height 20
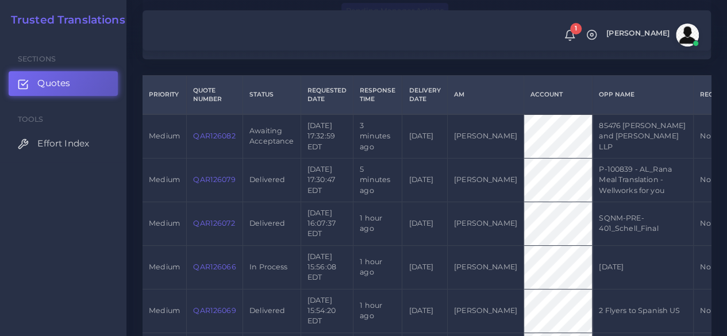
scroll to position [287, 0]
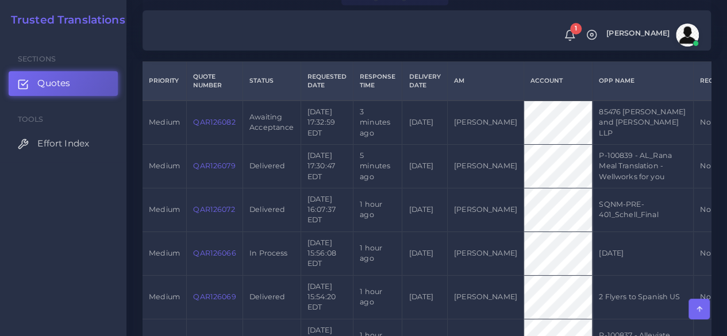
click at [217, 123] on link "QAR126082" at bounding box center [214, 122] width 42 height 9
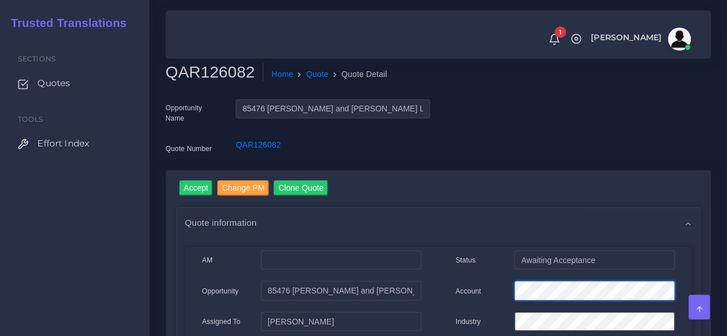
click at [488, 290] on div "Account" at bounding box center [565, 292] width 236 height 23
click at [188, 192] on input "Accept" at bounding box center [196, 188] width 34 height 16
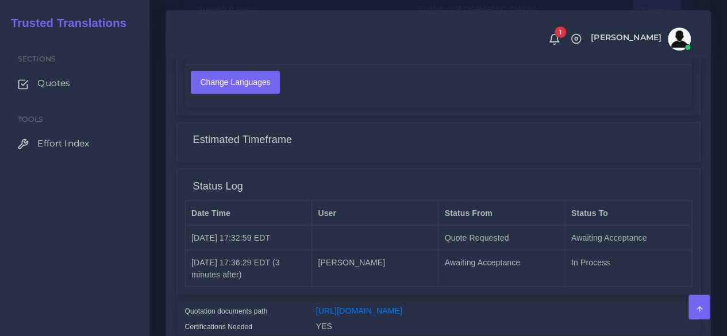
scroll to position [1075, 0]
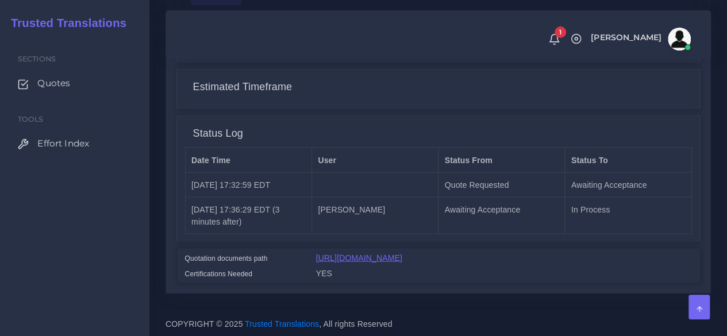
click at [357, 253] on link "[URL][DOMAIN_NAME]" at bounding box center [359, 257] width 86 height 9
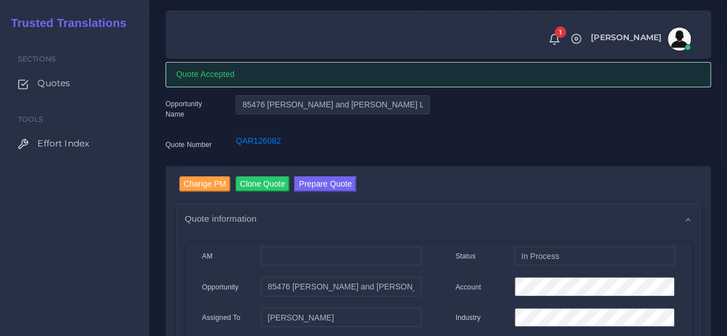
scroll to position [0, 0]
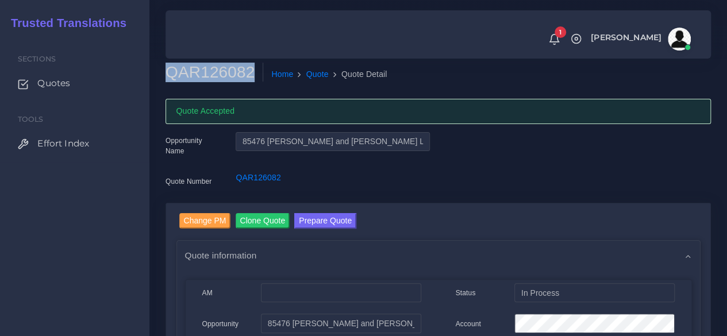
drag, startPoint x: 250, startPoint y: 71, endPoint x: 169, endPoint y: 78, distance: 81.9
click at [169, 78] on h2 "QAR126082" at bounding box center [214, 73] width 98 height 20
copy h2 "QAR126082"
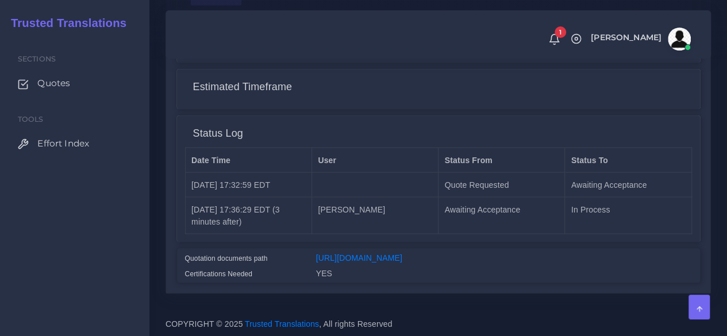
scroll to position [1075, 0]
click at [372, 253] on link "https://workdrive.zoho.com/fgoh3e43b1a1fe2124b65bedd7c3c51a0e040/teams/fgoh3e43…" at bounding box center [359, 257] width 86 height 9
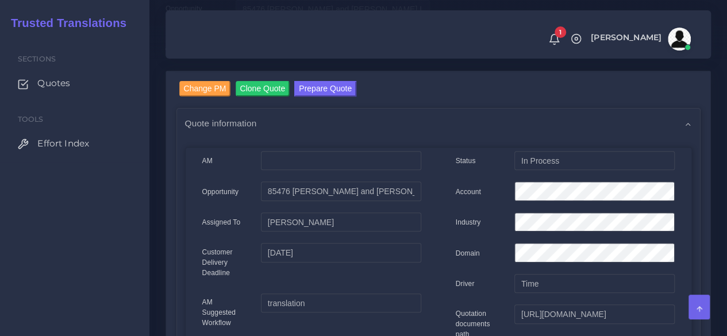
scroll to position [0, 0]
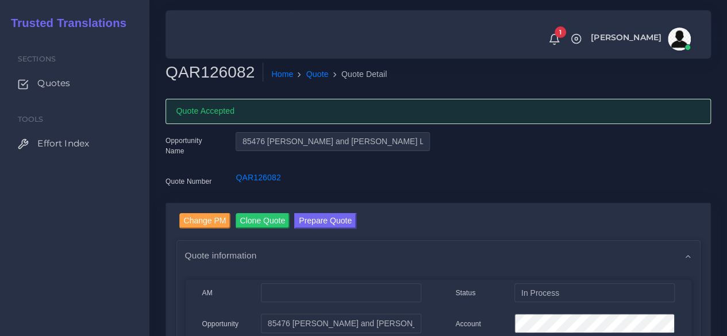
click at [199, 64] on h2 "QAR126082" at bounding box center [214, 73] width 98 height 20
copy h2 "QAR126082"
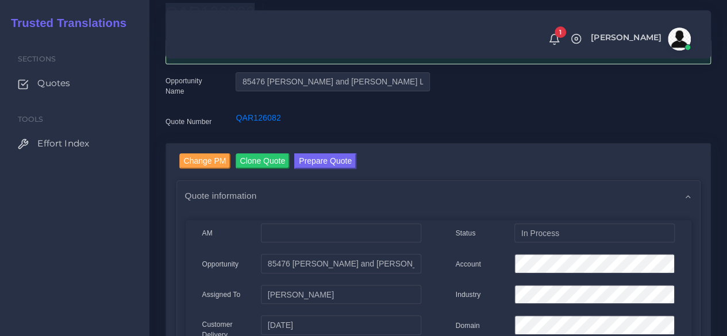
scroll to position [115, 0]
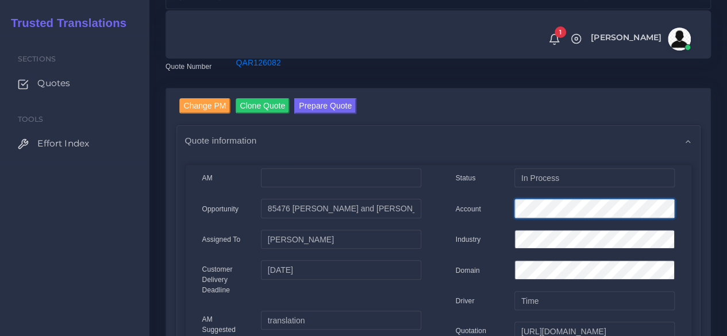
click at [486, 210] on div "Account" at bounding box center [565, 210] width 236 height 23
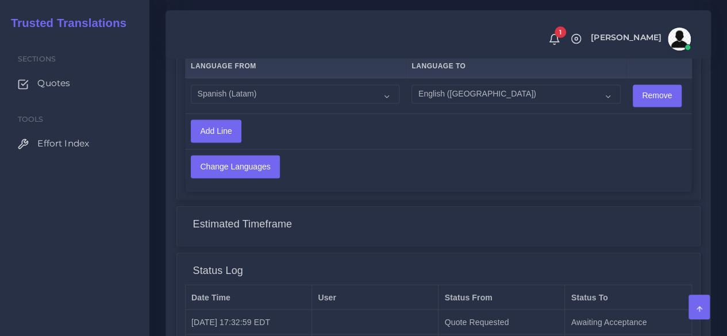
scroll to position [1075, 0]
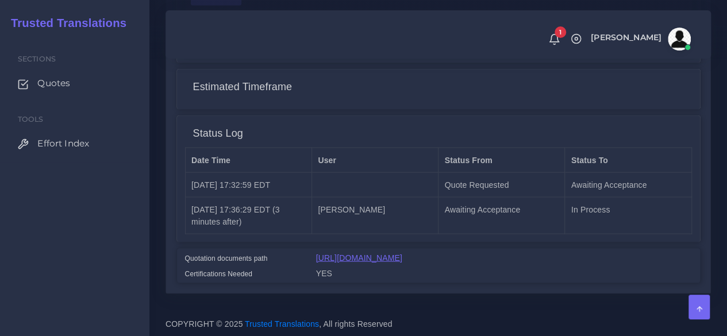
click at [402, 253] on link "https://workdrive.zoho.com/fgoh3e43b1a1fe2124b65bedd7c3c51a0e040/teams/fgoh3e43…" at bounding box center [359, 257] width 86 height 9
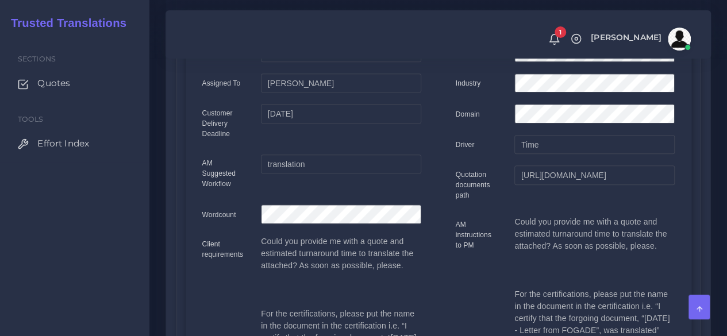
scroll to position [0, 0]
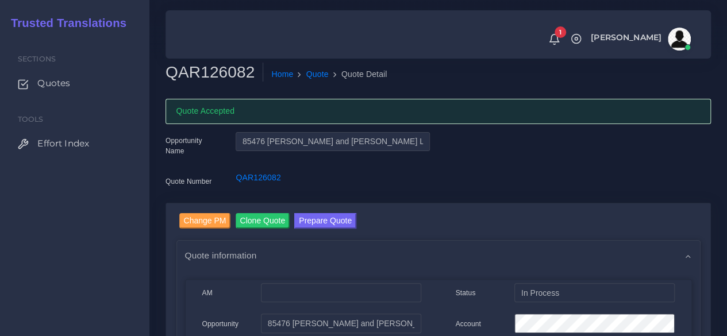
click at [328, 230] on link "Prepare Quote" at bounding box center [325, 222] width 62 height 18
drag, startPoint x: 119, startPoint y: 220, endPoint x: 148, endPoint y: 236, distance: 32.9
click at [119, 221] on div "Sections Quotes Tools Effort Index" at bounding box center [74, 186] width 149 height 300
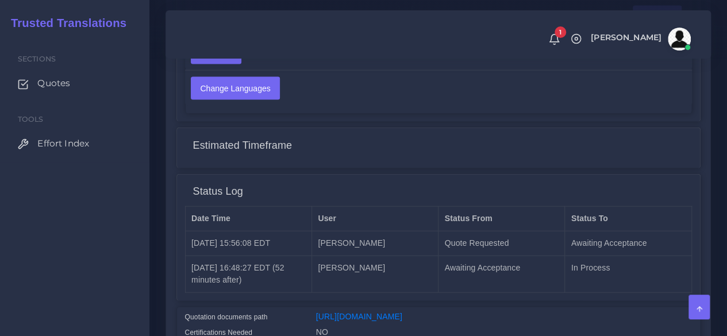
scroll to position [1264, 0]
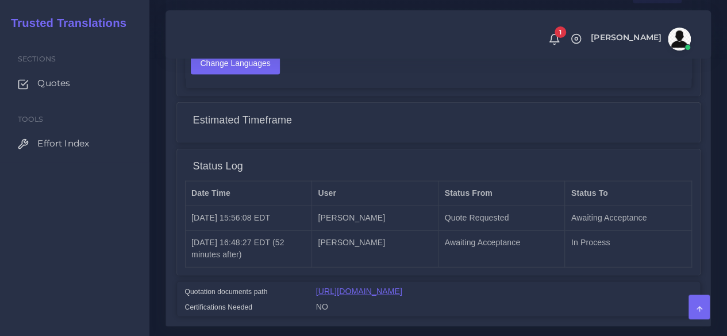
click at [339, 287] on link "https://workdrive.zoho.com/fgoh3e43b1a1fe2124b65bedd7c3c51a0e040/teams/fgoh3e43…" at bounding box center [359, 291] width 86 height 9
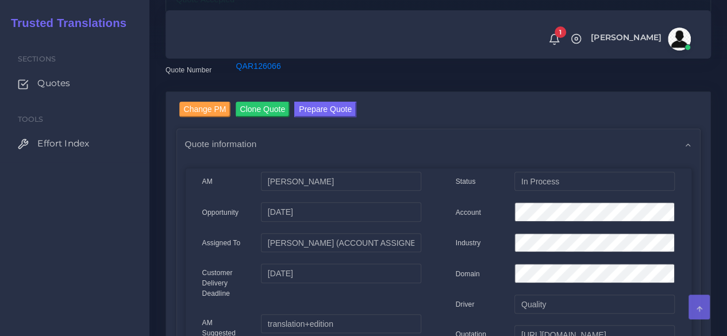
scroll to position [0, 0]
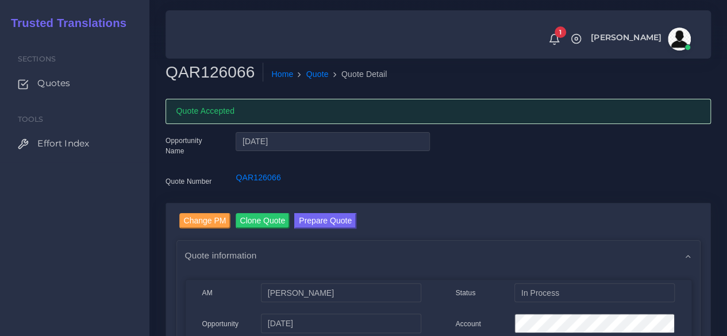
click at [199, 63] on h2 "QAR126066" at bounding box center [214, 73] width 98 height 20
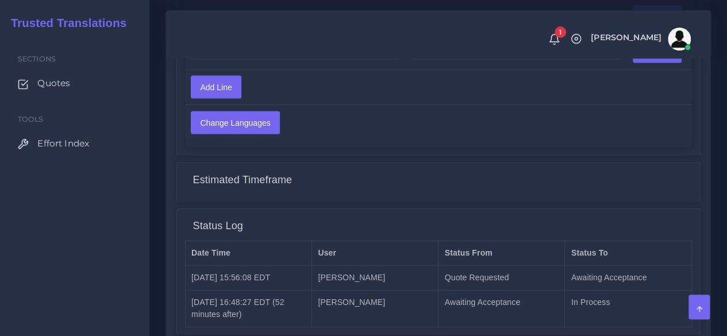
scroll to position [1315, 0]
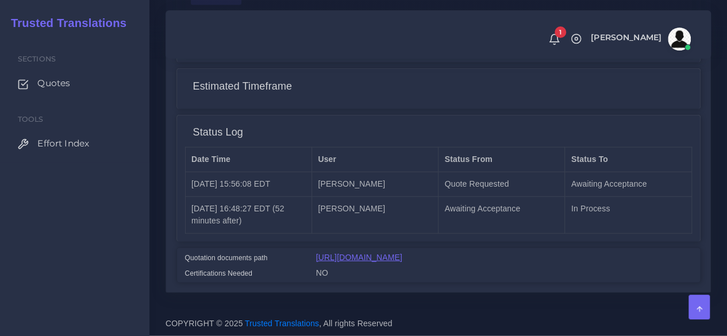
click at [321, 253] on link "https://workdrive.zoho.com/fgoh3e43b1a1fe2124b65bedd7c3c51a0e040/teams/fgoh3e43…" at bounding box center [359, 257] width 86 height 9
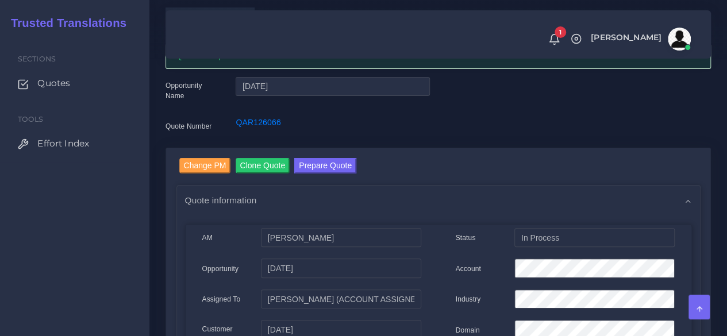
scroll to position [0, 0]
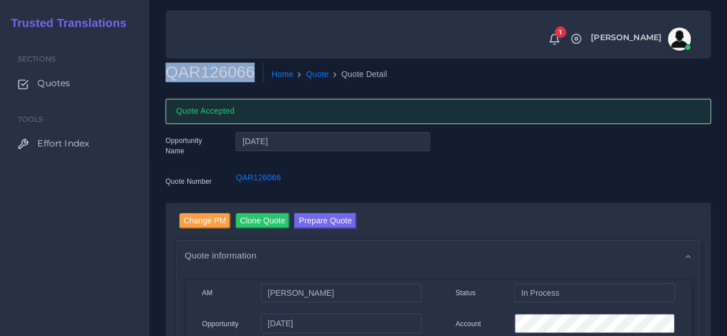
copy h2 "QAR126066"
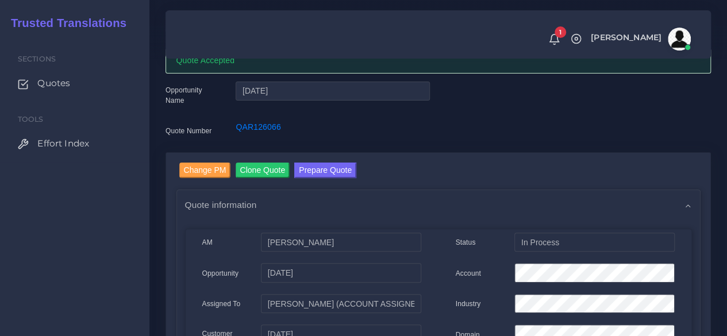
scroll to position [115, 0]
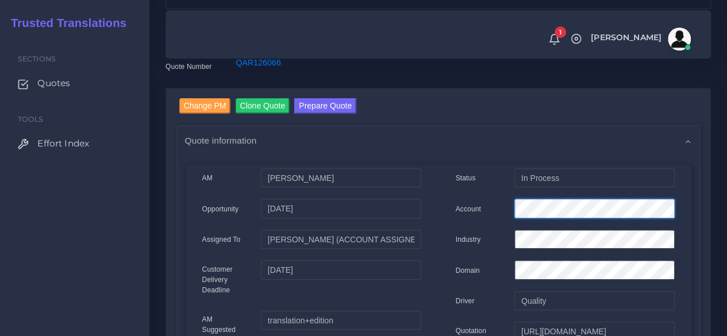
click at [463, 200] on div "Account" at bounding box center [565, 210] width 236 height 23
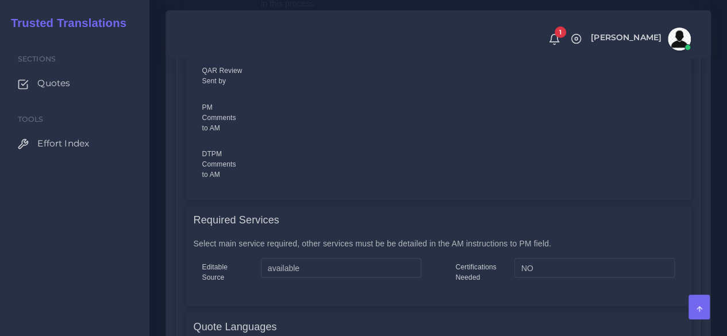
scroll to position [976, 0]
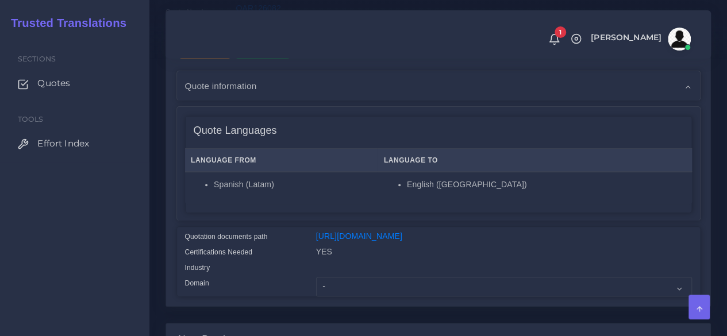
scroll to position [230, 0]
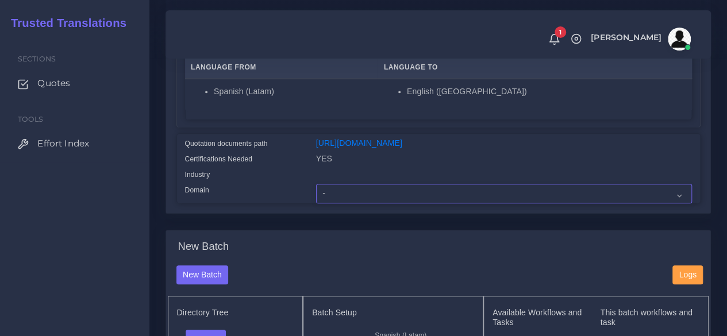
click at [334, 203] on select "- Advertising and Media Agriculture, Forestry and Fishing Architecture, Buildin…" at bounding box center [504, 194] width 376 height 20
select select "Finance - Banking"
click at [316, 203] on select "- Advertising and Media Agriculture, Forestry and Fishing Architecture, Buildin…" at bounding box center [504, 194] width 376 height 20
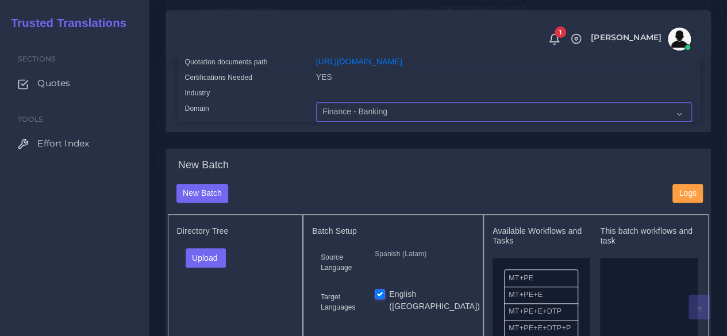
scroll to position [460, 0]
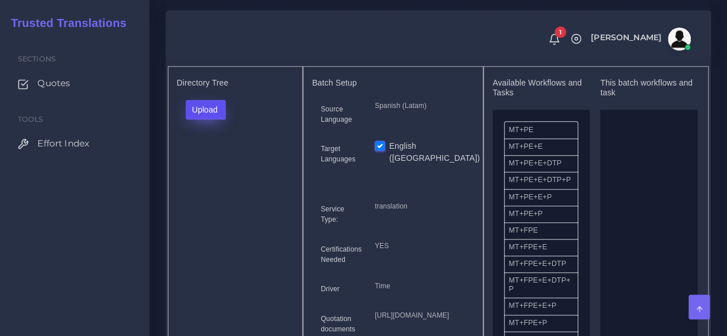
click at [219, 119] on button "Upload" at bounding box center [206, 110] width 41 height 20
click at [215, 160] on label "Files" at bounding box center [225, 153] width 79 height 14
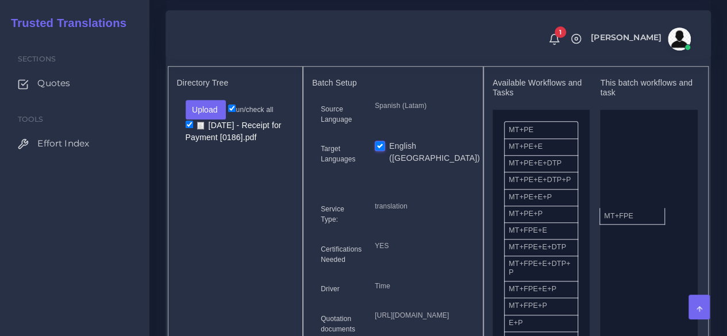
drag, startPoint x: 525, startPoint y: 256, endPoint x: 634, endPoint y: 231, distance: 111.2
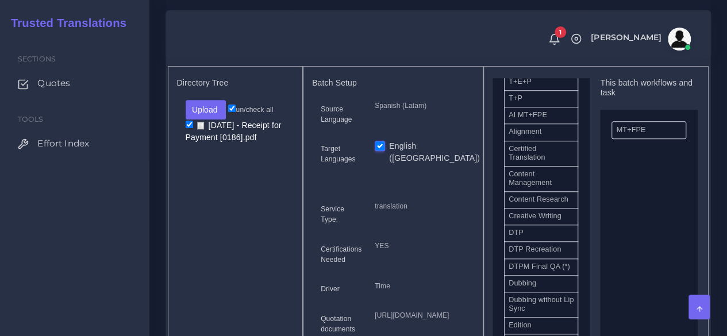
scroll to position [345, 0]
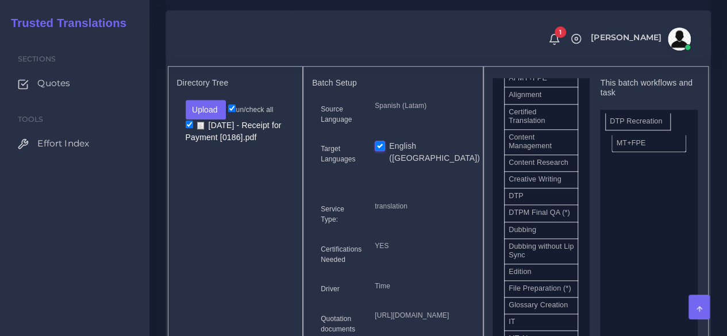
drag, startPoint x: 549, startPoint y: 247, endPoint x: 650, endPoint y: 143, distance: 145.0
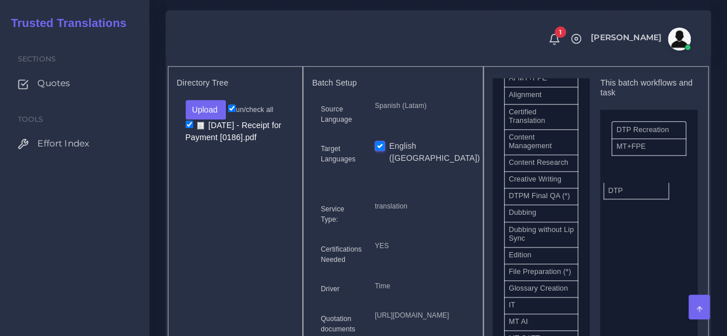
drag, startPoint x: 541, startPoint y: 230, endPoint x: 640, endPoint y: 212, distance: 101.1
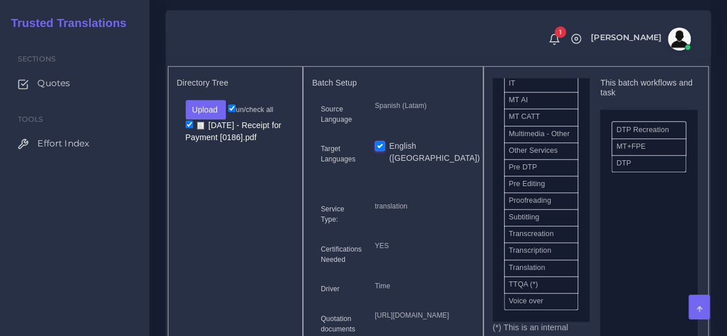
scroll to position [574, 0]
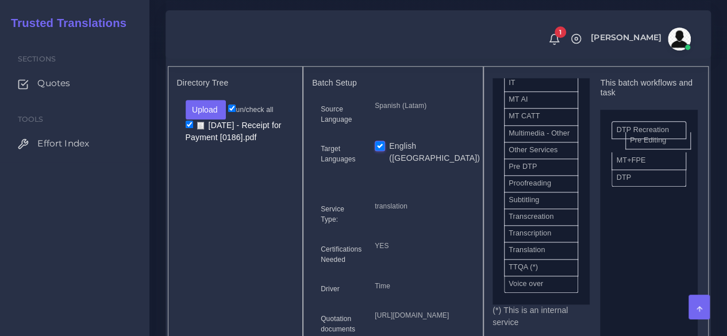
drag, startPoint x: 538, startPoint y: 238, endPoint x: 659, endPoint y: 157, distance: 145.8
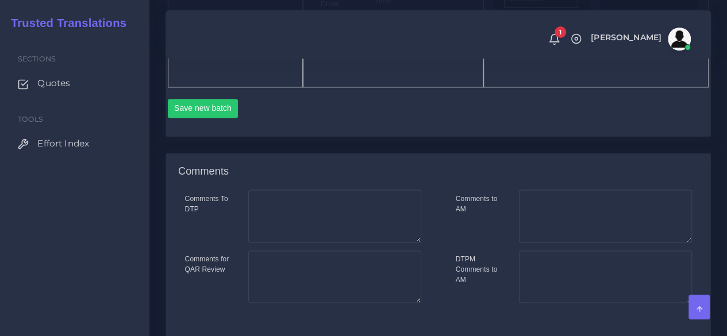
scroll to position [747, 0]
click at [189, 116] on button "Save new batch" at bounding box center [203, 107] width 71 height 20
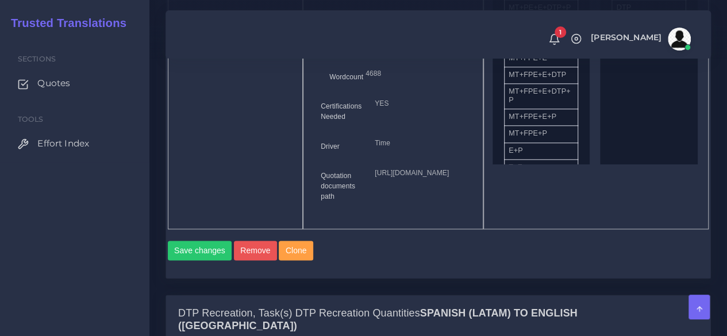
scroll to position [919, 0]
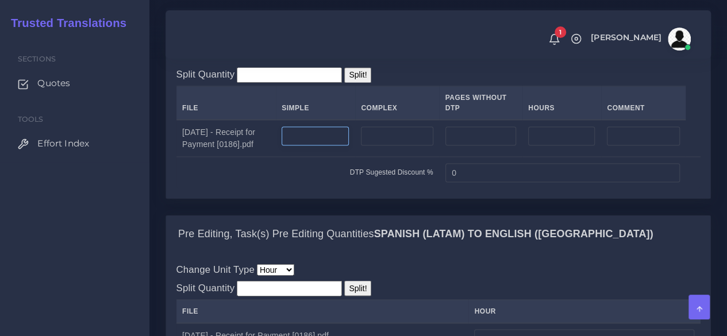
click at [319, 146] on input "number" at bounding box center [314, 136] width 67 height 20
type input "26"
click at [397, 146] on input "number" at bounding box center [397, 136] width 72 height 20
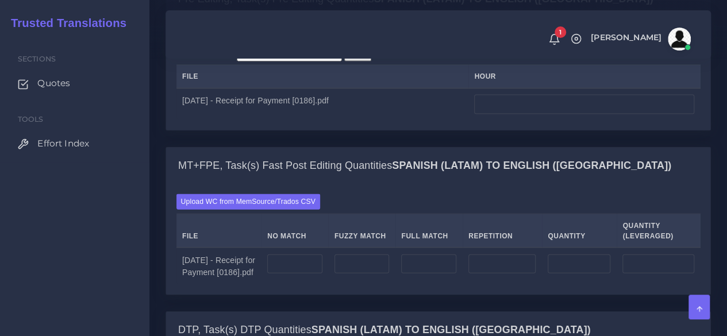
scroll to position [1149, 0]
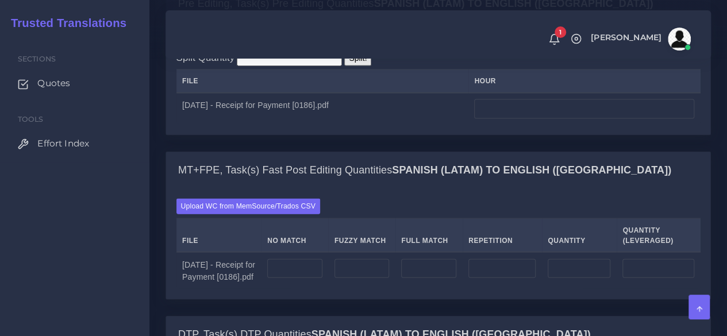
type input "10"
click at [512, 119] on input "number" at bounding box center [584, 109] width 220 height 20
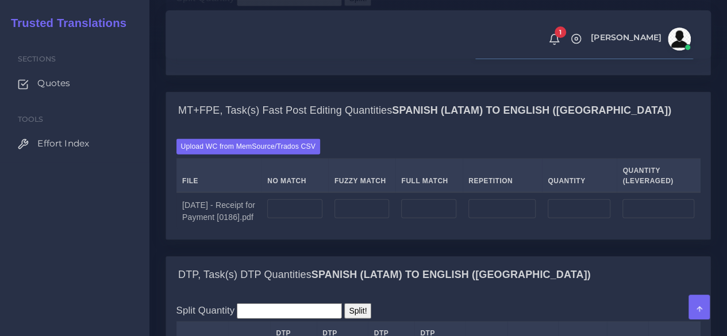
scroll to position [1206, 0]
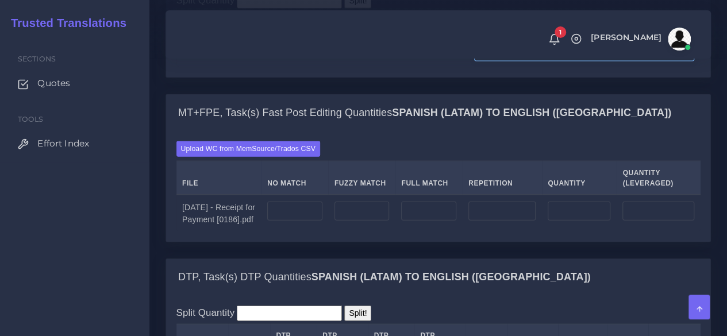
drag, startPoint x: 508, startPoint y: 118, endPoint x: 442, endPoint y: 118, distance: 66.1
click at [442, 68] on tr "[DATE] - Receipt for Payment [0186].pdf 3" at bounding box center [438, 52] width 524 height 32
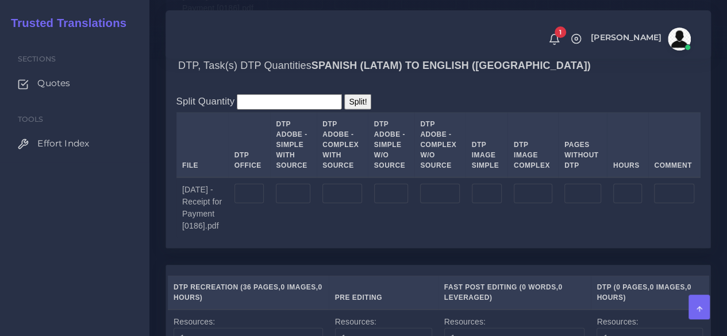
scroll to position [1436, 0]
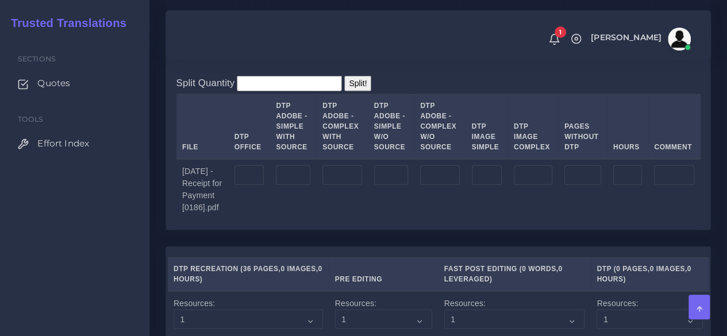
type input "4"
click at [255, 185] on input "number" at bounding box center [249, 175] width 30 height 20
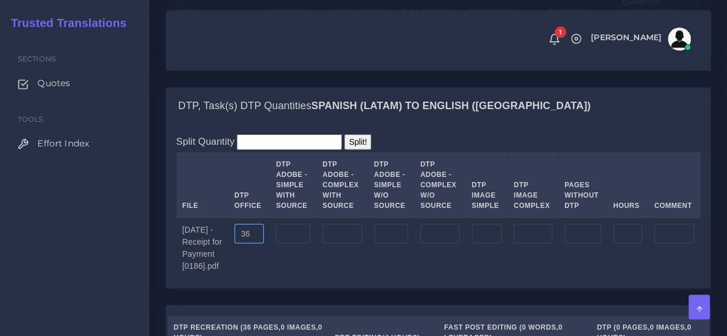
scroll to position [1321, 0]
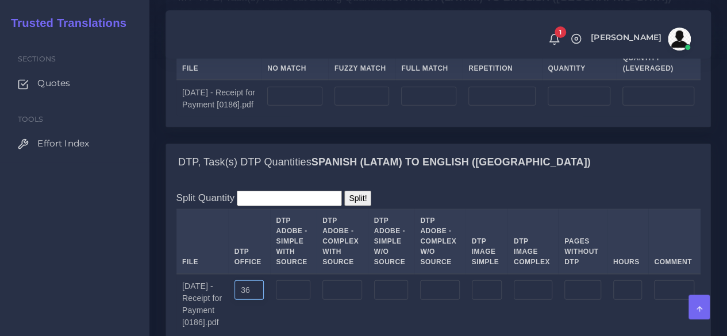
type input "36"
click at [306, 106] on input "number" at bounding box center [294, 97] width 55 height 20
type input "8550"
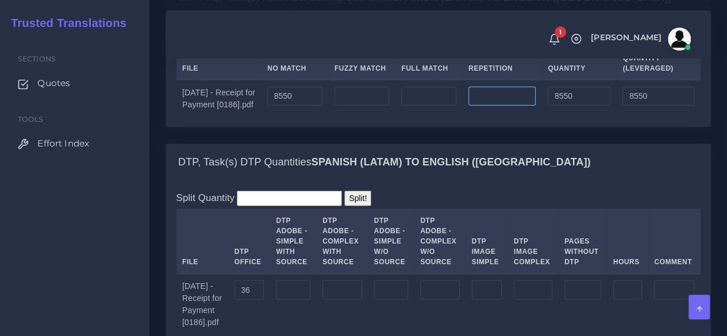
click at [526, 106] on input "number" at bounding box center [501, 97] width 67 height 20
type input "0"
click at [284, 106] on input "8550" at bounding box center [294, 97] width 55 height 20
type input "8950"
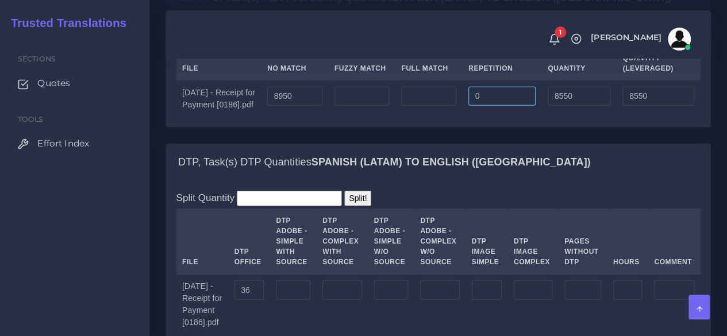
type input "8950"
drag, startPoint x: 496, startPoint y: 163, endPoint x: 460, endPoint y: 166, distance: 36.9
click at [460, 117] on tr "[DATE] - Receipt for Payment [0186].pdf 8950 0 8950 8950" at bounding box center [438, 98] width 524 height 37
type input "255"
type input "9205"
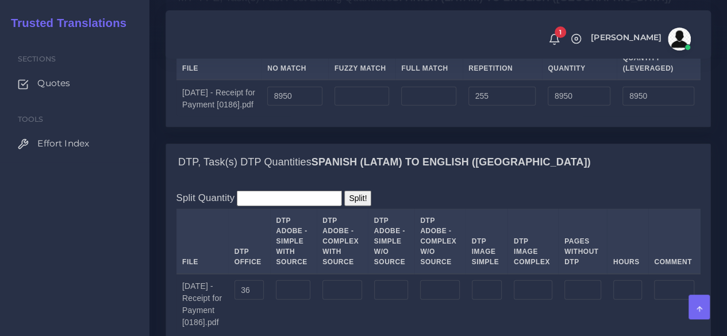
type input "9013"
click at [480, 126] on div "Upload WC from MemSource/Trados CSV File No Match Fuzzy Match Full Match Repeti…" at bounding box center [438, 71] width 544 height 110
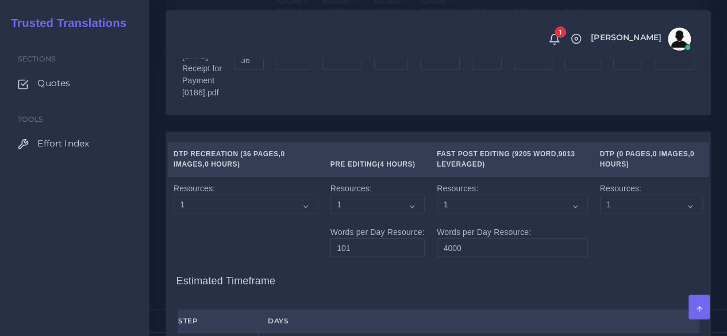
scroll to position [1781, 0]
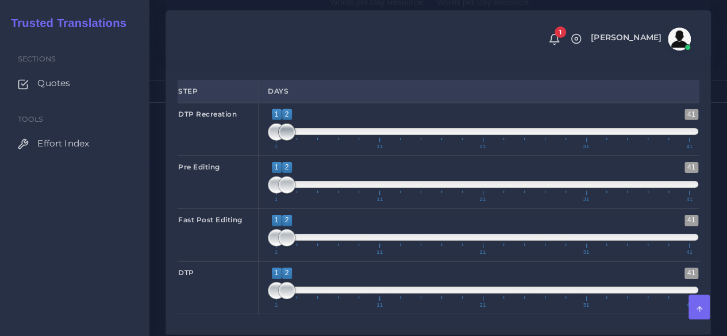
type input "1;1"
drag, startPoint x: 289, startPoint y: 233, endPoint x: 265, endPoint y: 238, distance: 24.2
click at [267, 156] on div "1 41 1 2 1 — 2 1 11 21 31 41 1;1" at bounding box center [482, 129] width 449 height 53
type input "1;1"
drag, startPoint x: 288, startPoint y: 288, endPoint x: 269, endPoint y: 287, distance: 19.6
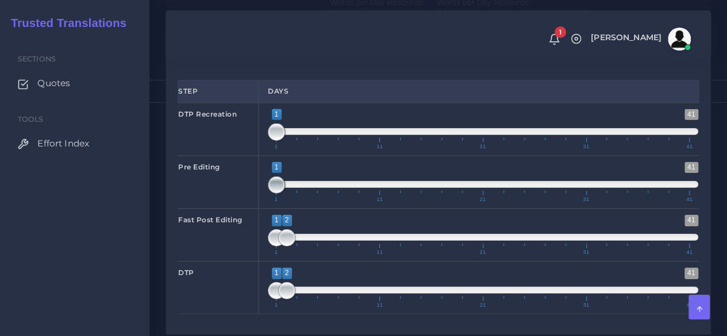
click at [269, 194] on span at bounding box center [276, 184] width 17 height 17
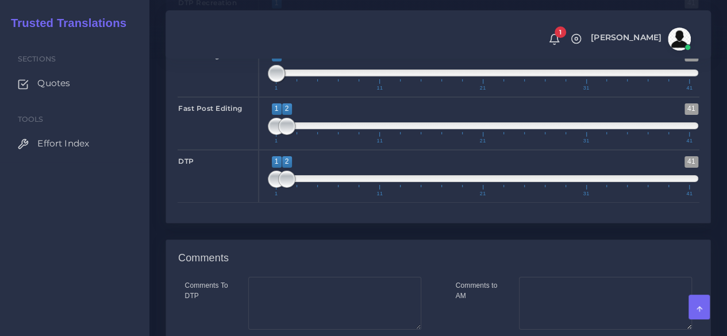
scroll to position [1896, 0]
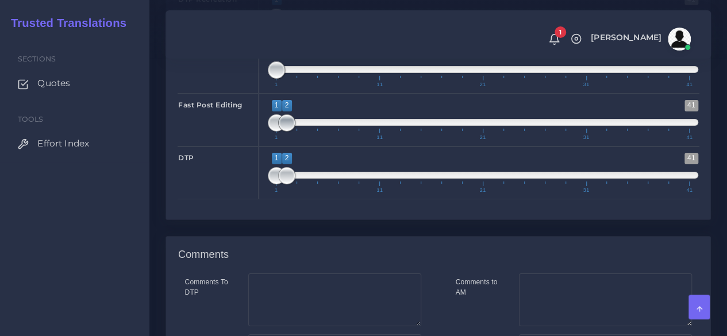
type input "1;3"
drag, startPoint x: 288, startPoint y: 222, endPoint x: 296, endPoint y: 222, distance: 8.0
click at [296, 132] on span at bounding box center [296, 122] width 17 height 17
drag, startPoint x: 284, startPoint y: 279, endPoint x: 296, endPoint y: 277, distance: 11.6
click at [296, 184] on span at bounding box center [296, 175] width 17 height 17
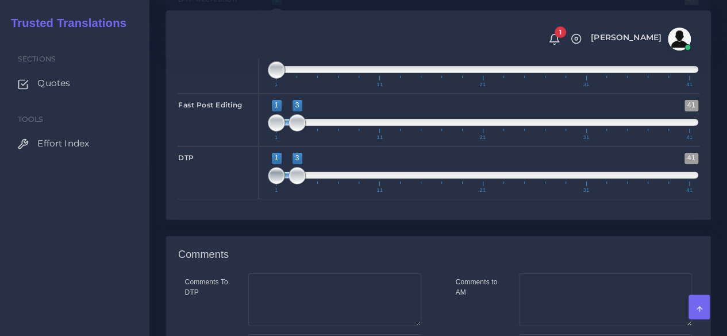
type input "3;3"
drag, startPoint x: 270, startPoint y: 277, endPoint x: 303, endPoint y: 275, distance: 33.4
click at [285, 184] on span at bounding box center [276, 175] width 17 height 17
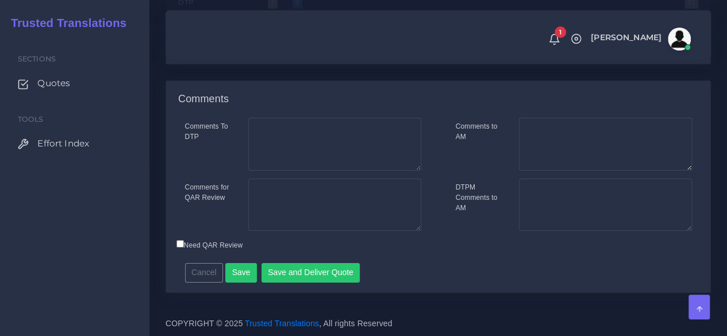
scroll to position [2149, 0]
drag, startPoint x: 339, startPoint y: 276, endPoint x: 504, endPoint y: 204, distance: 180.0
click at [463, 218] on div "Comments To DTP Comments for QAR Review Cancel" at bounding box center [438, 205] width 544 height 175
click at [586, 145] on textarea "Comments to AM" at bounding box center [605, 144] width 173 height 53
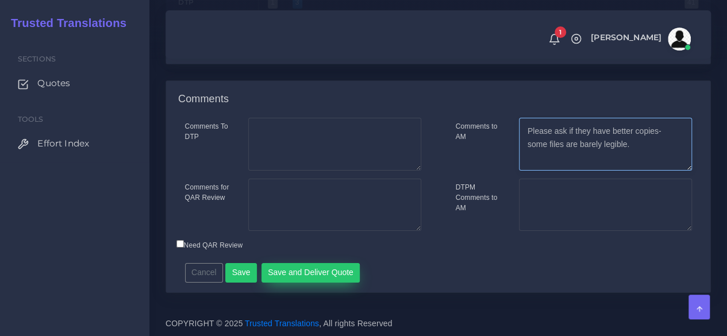
type textarea "Please ask if they have better copies- some files are barely legible."
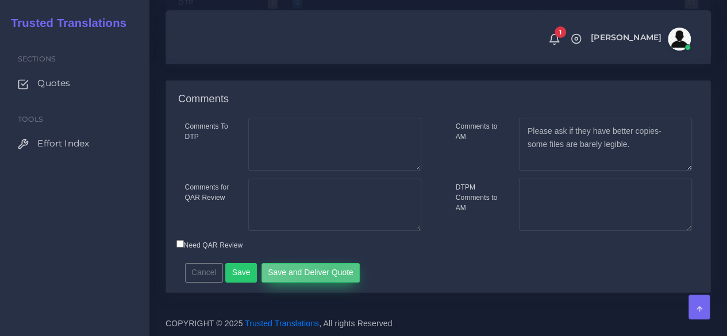
click at [331, 266] on button "Save and Deliver Quote" at bounding box center [310, 273] width 99 height 20
